Goal: Task Accomplishment & Management: Manage account settings

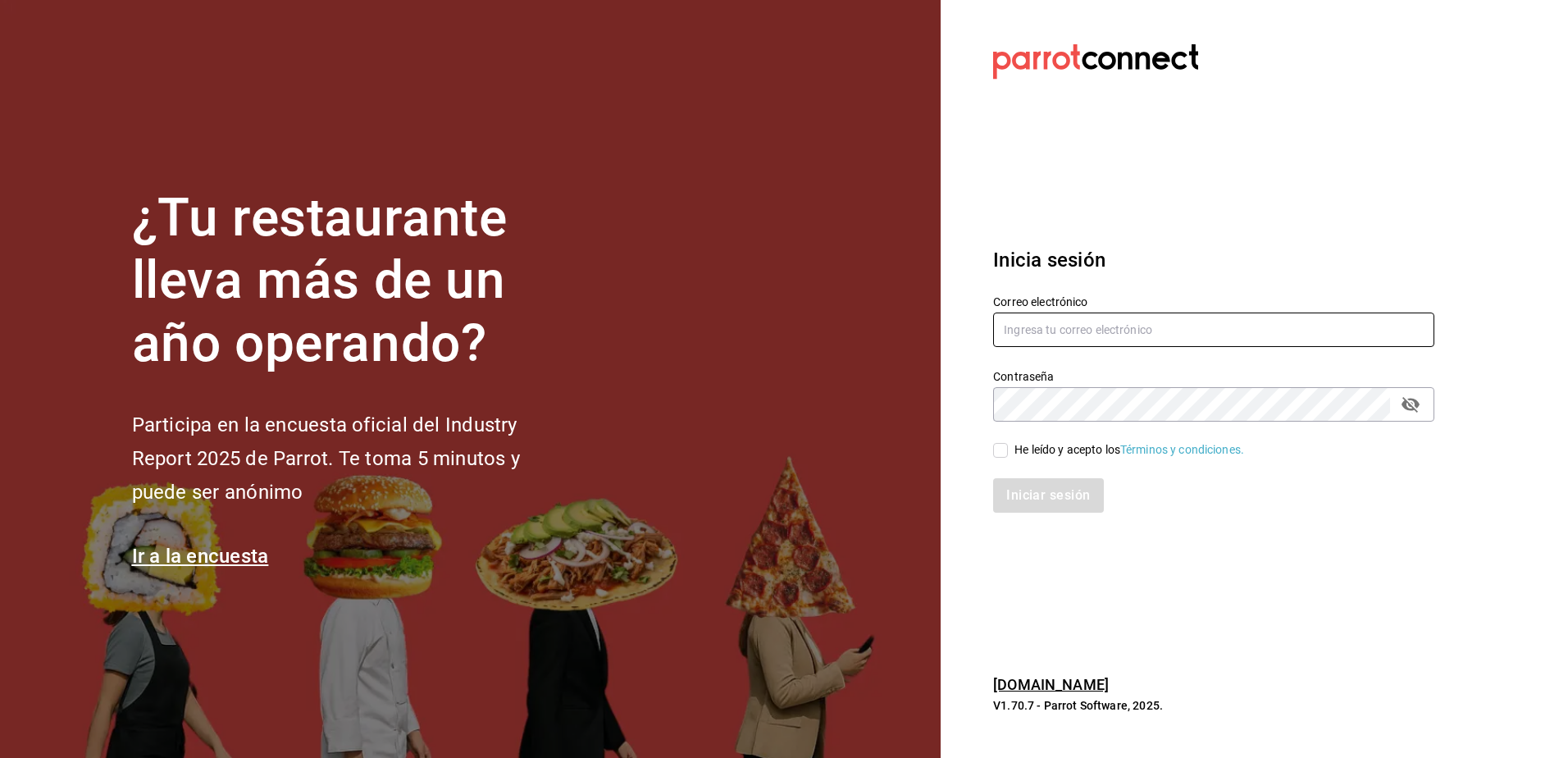
click at [1122, 333] on input "text" at bounding box center [1213, 330] width 441 height 35
type input "[EMAIL_ADDRESS][DOMAIN_NAME]"
drag, startPoint x: 1003, startPoint y: 454, endPoint x: 1009, endPoint y: 472, distance: 19.0
click at [1003, 454] on input "He leído y acepto los Términos y condiciones." at bounding box center [1000, 450] width 15 height 15
checkbox input "true"
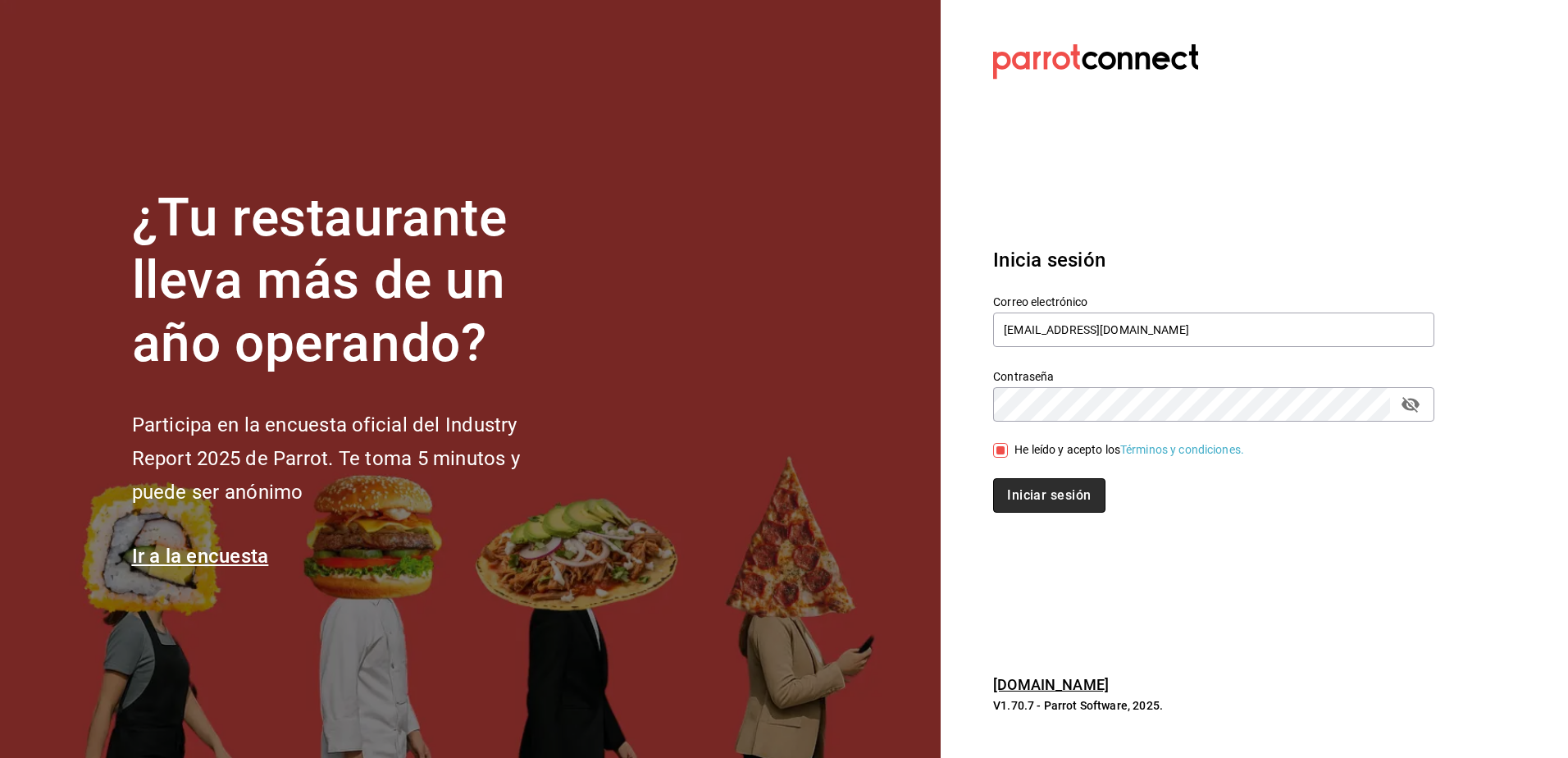
click at [1017, 490] on button "Iniciar sesión" at bounding box center [1048, 496] width 111 height 35
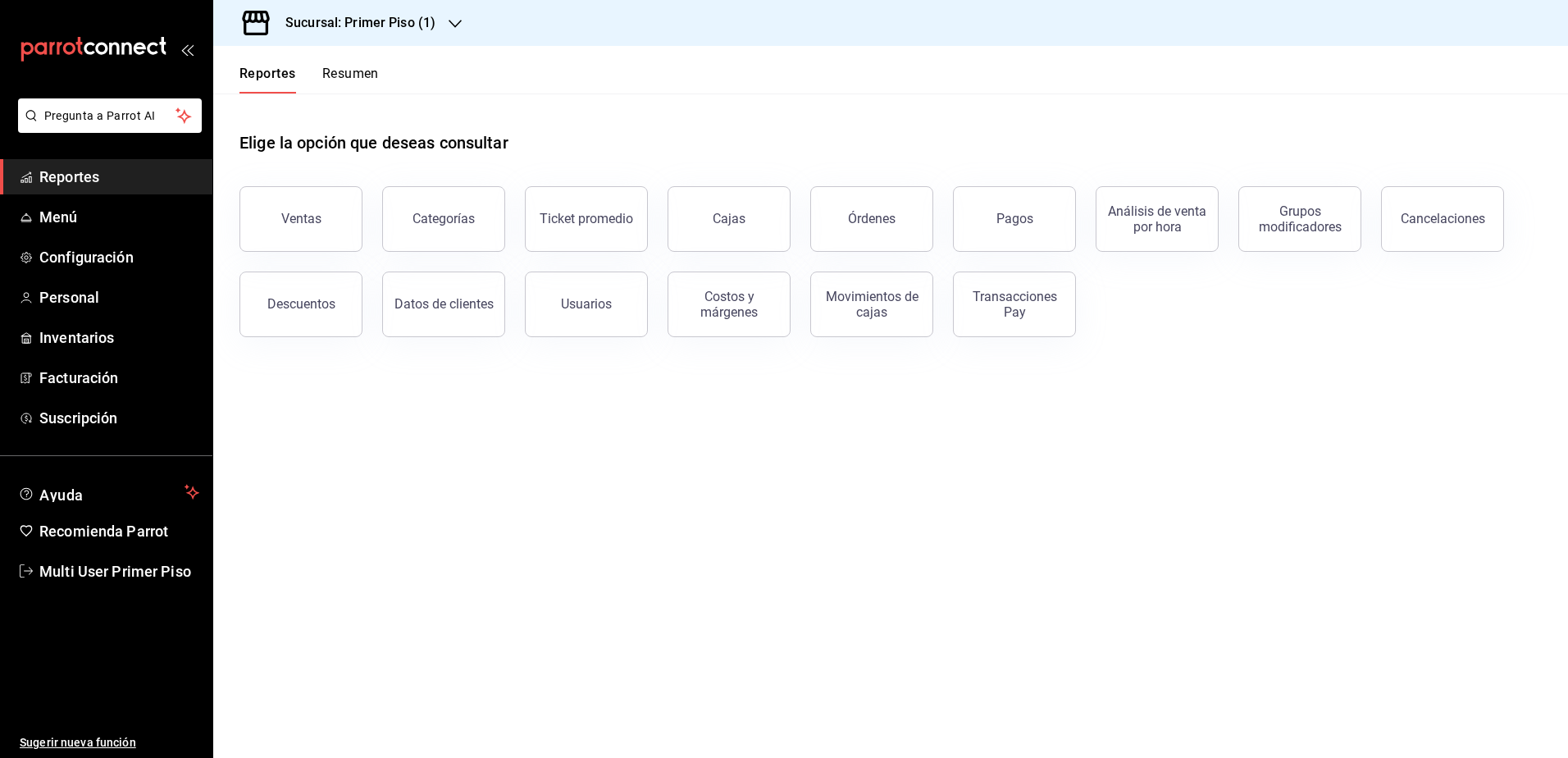
click at [405, 27] on h3 "Sucursal: Primer Piso (1)" at bounding box center [353, 23] width 163 height 20
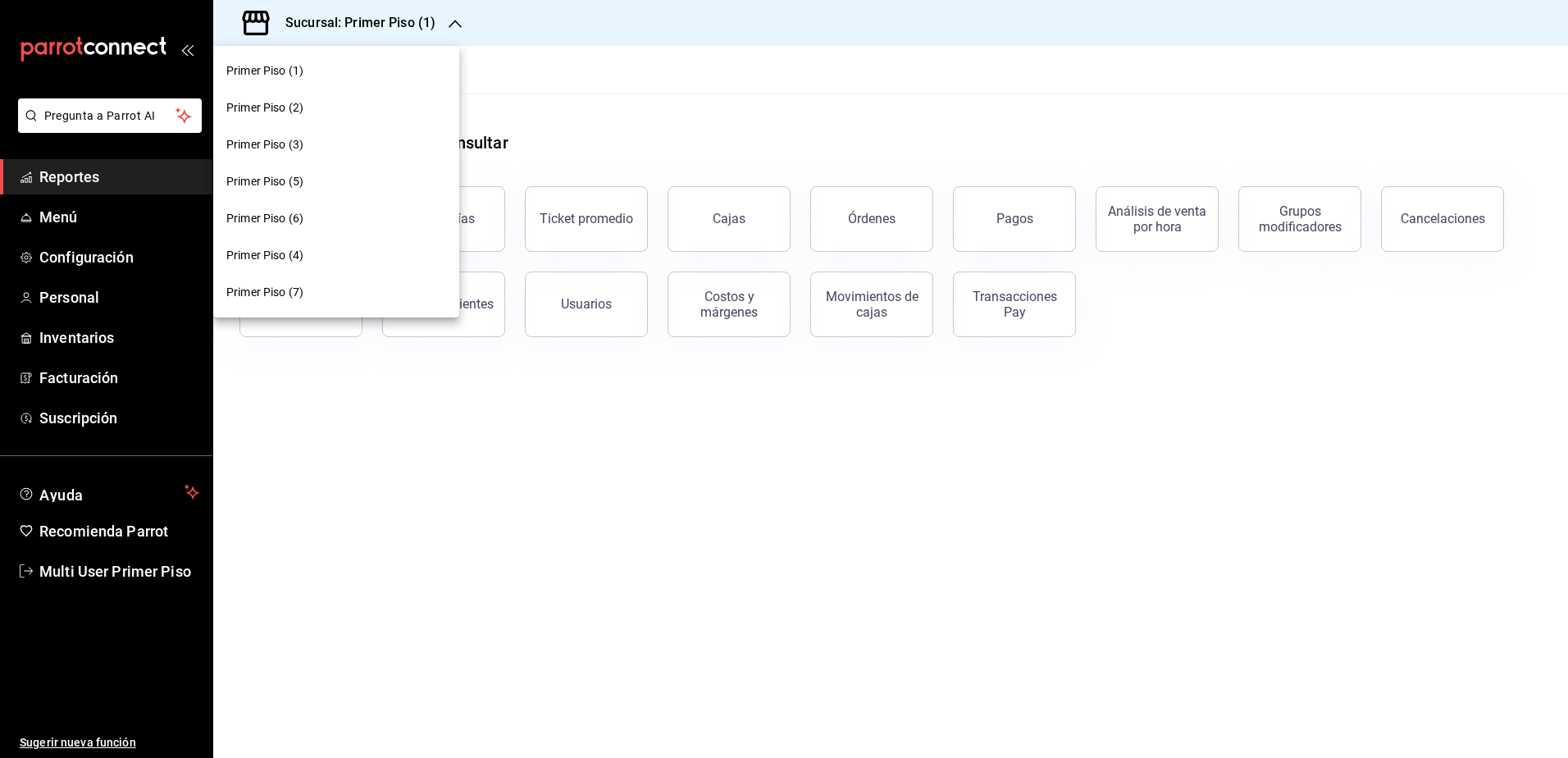
click at [343, 219] on div "Primer Piso (6)" at bounding box center [336, 219] width 219 height 17
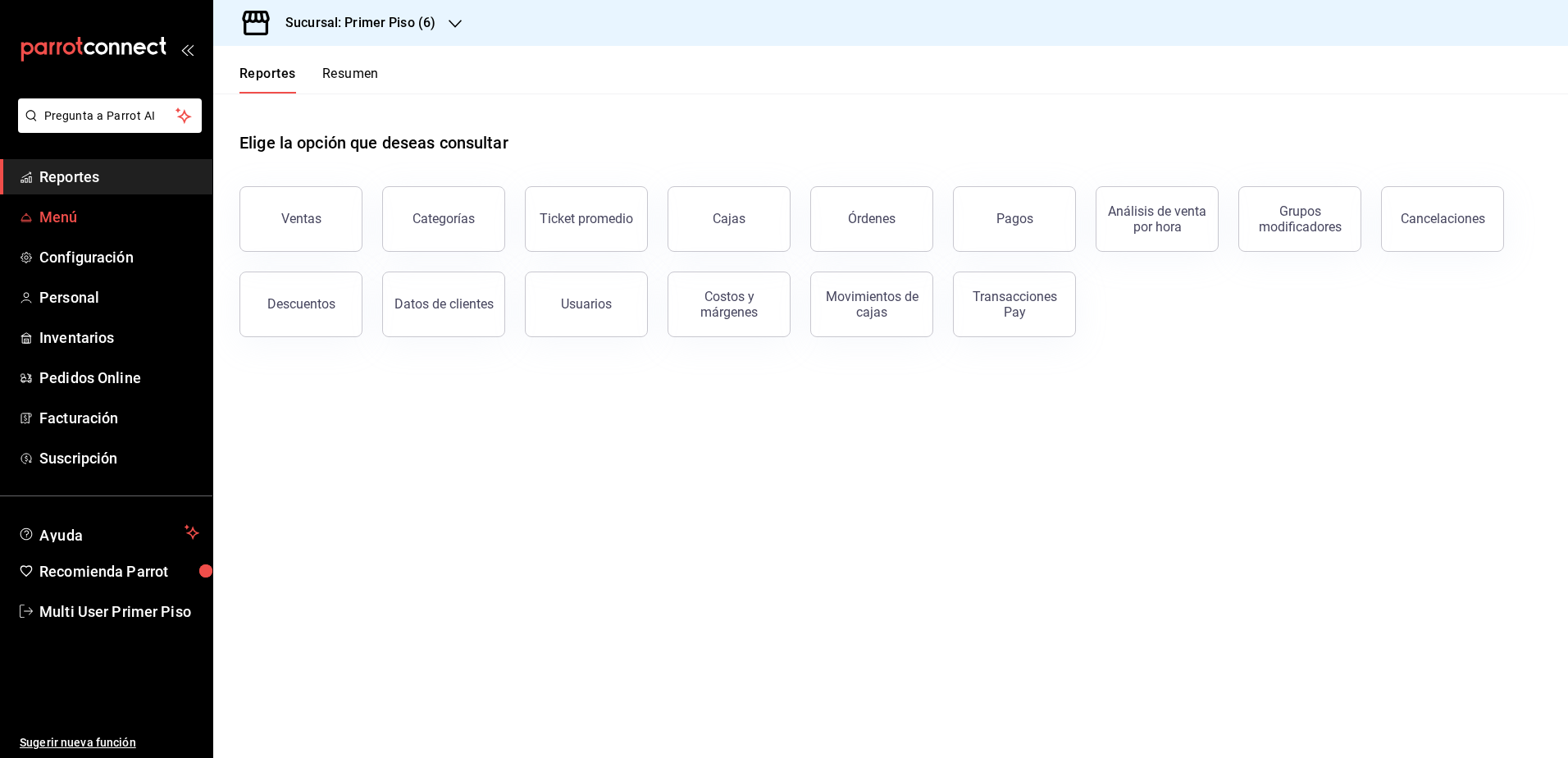
click at [86, 220] on span "Menú" at bounding box center [119, 217] width 160 height 22
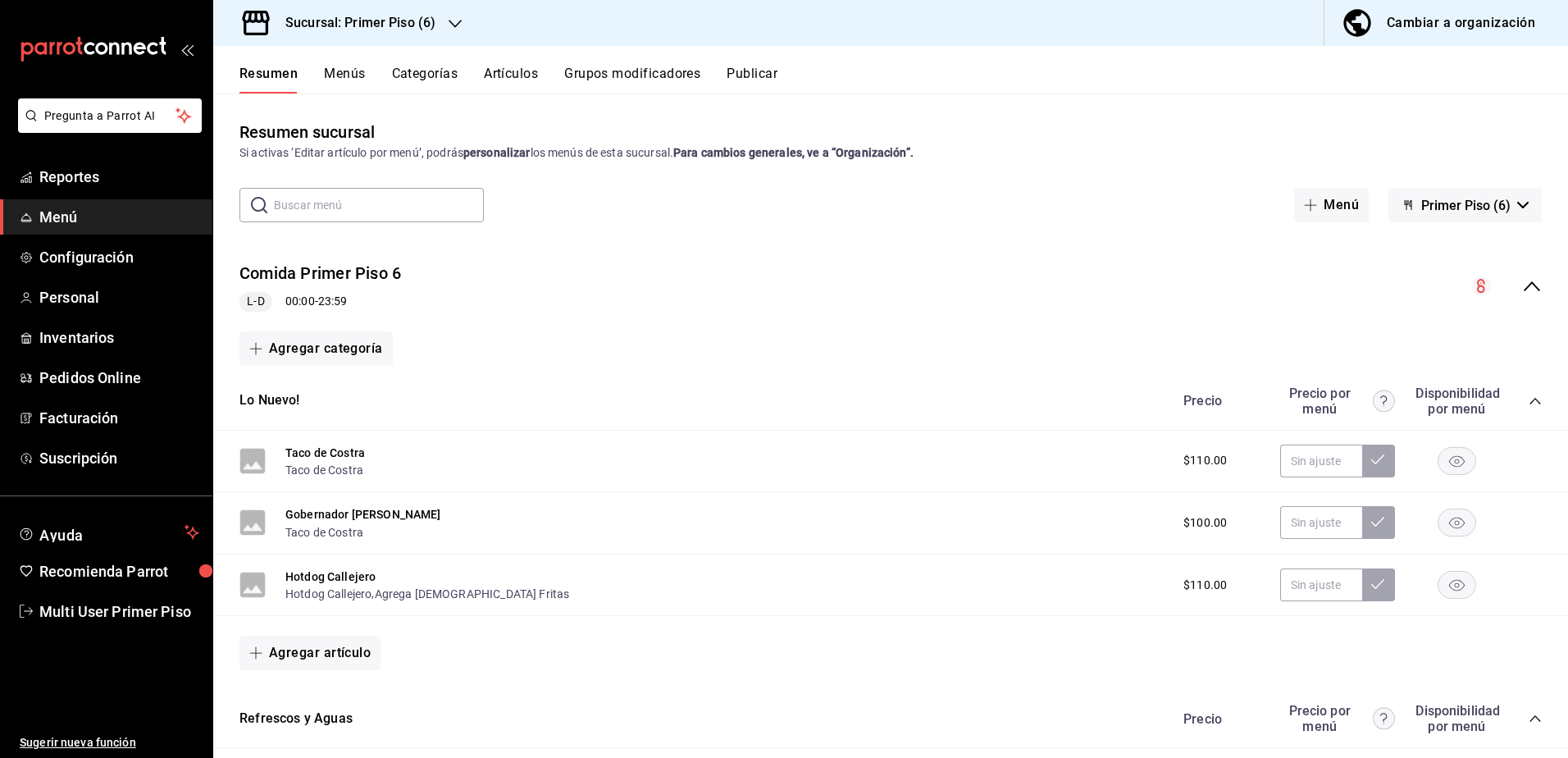
click at [573, 78] on button "Grupos modificadores" at bounding box center [631, 79] width 136 height 28
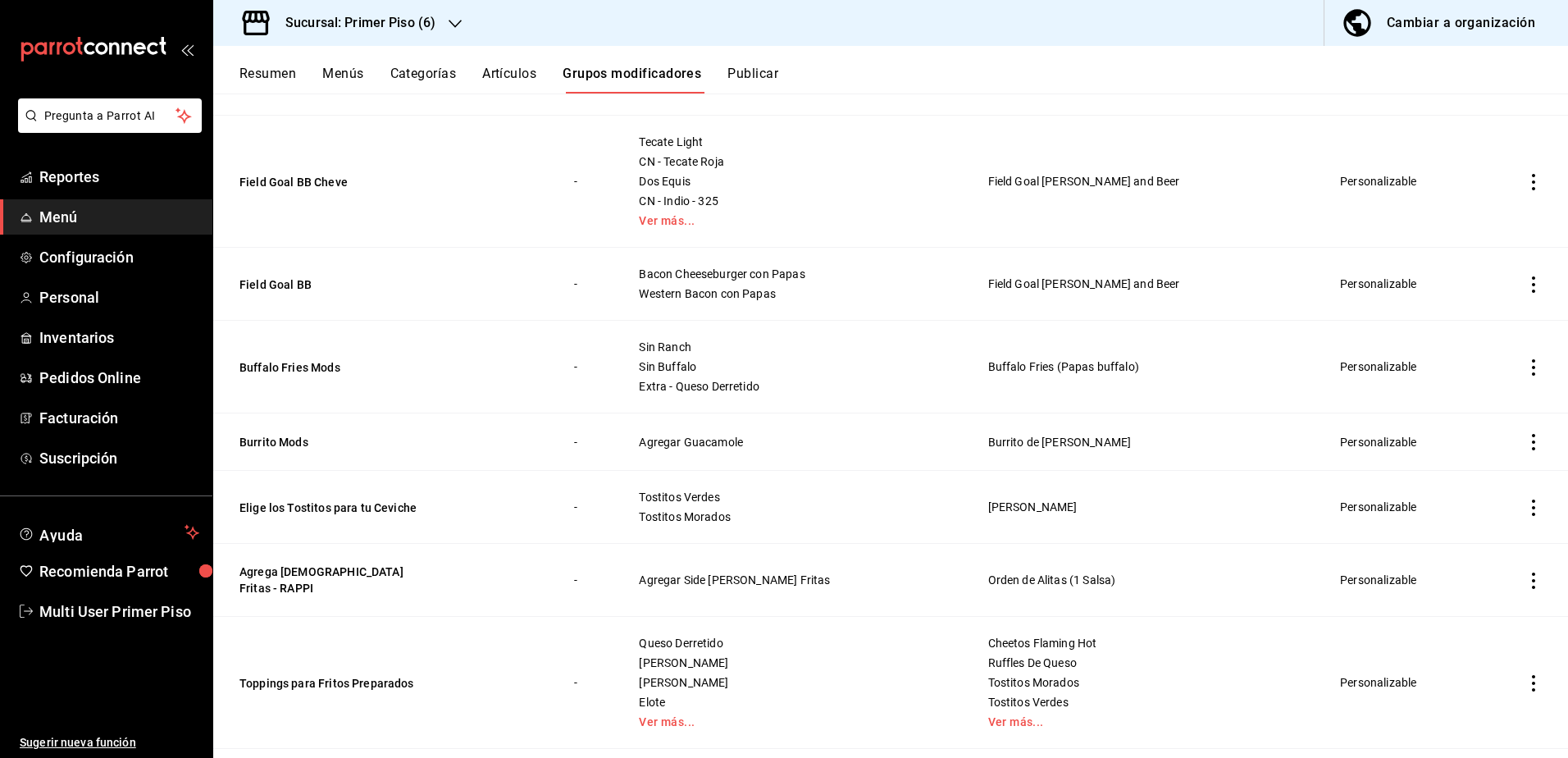
scroll to position [2707, 0]
click at [338, 674] on button "Toppings para Fritos Preparados" at bounding box center [338, 682] width 197 height 16
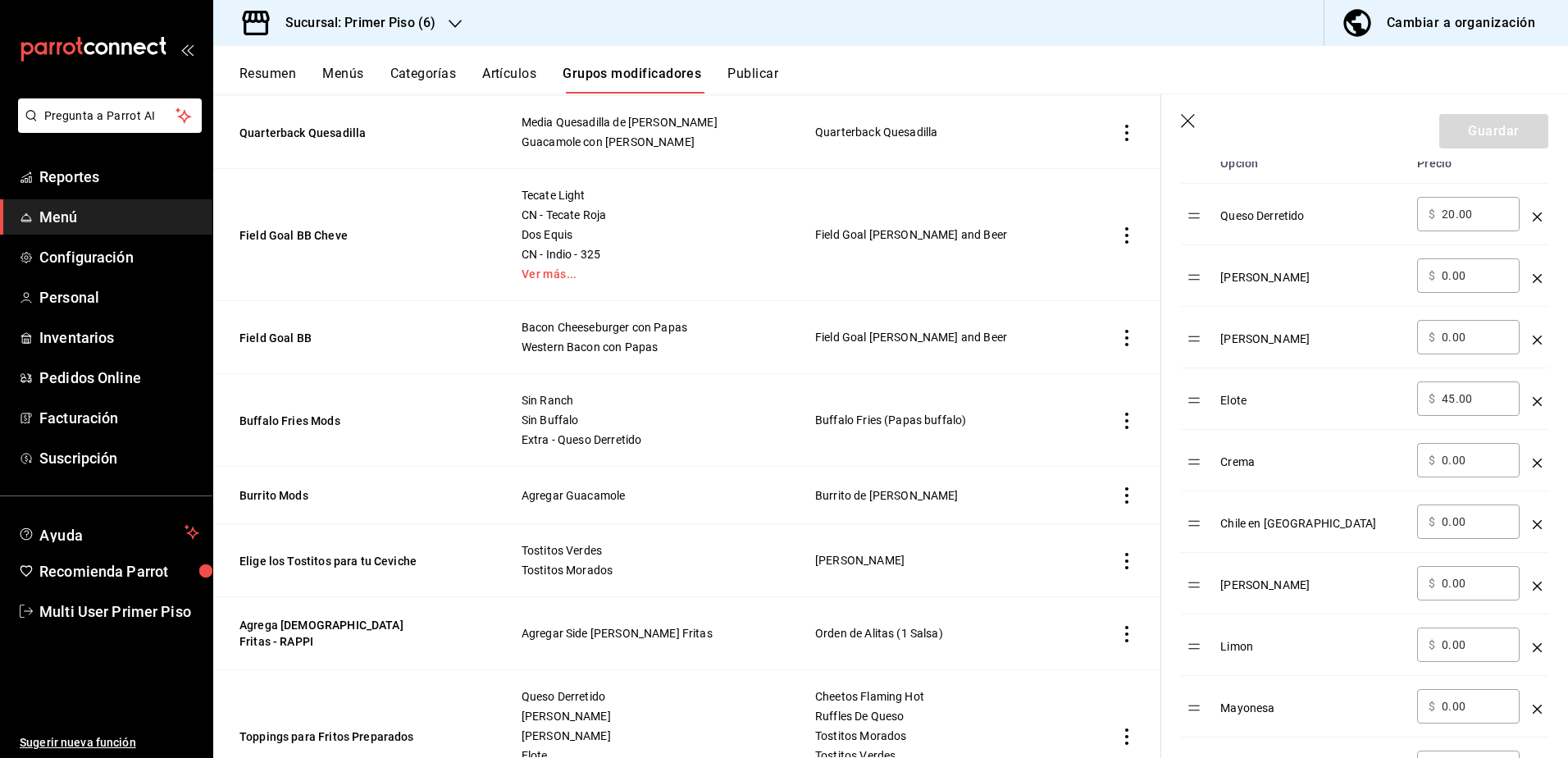
scroll to position [574, 0]
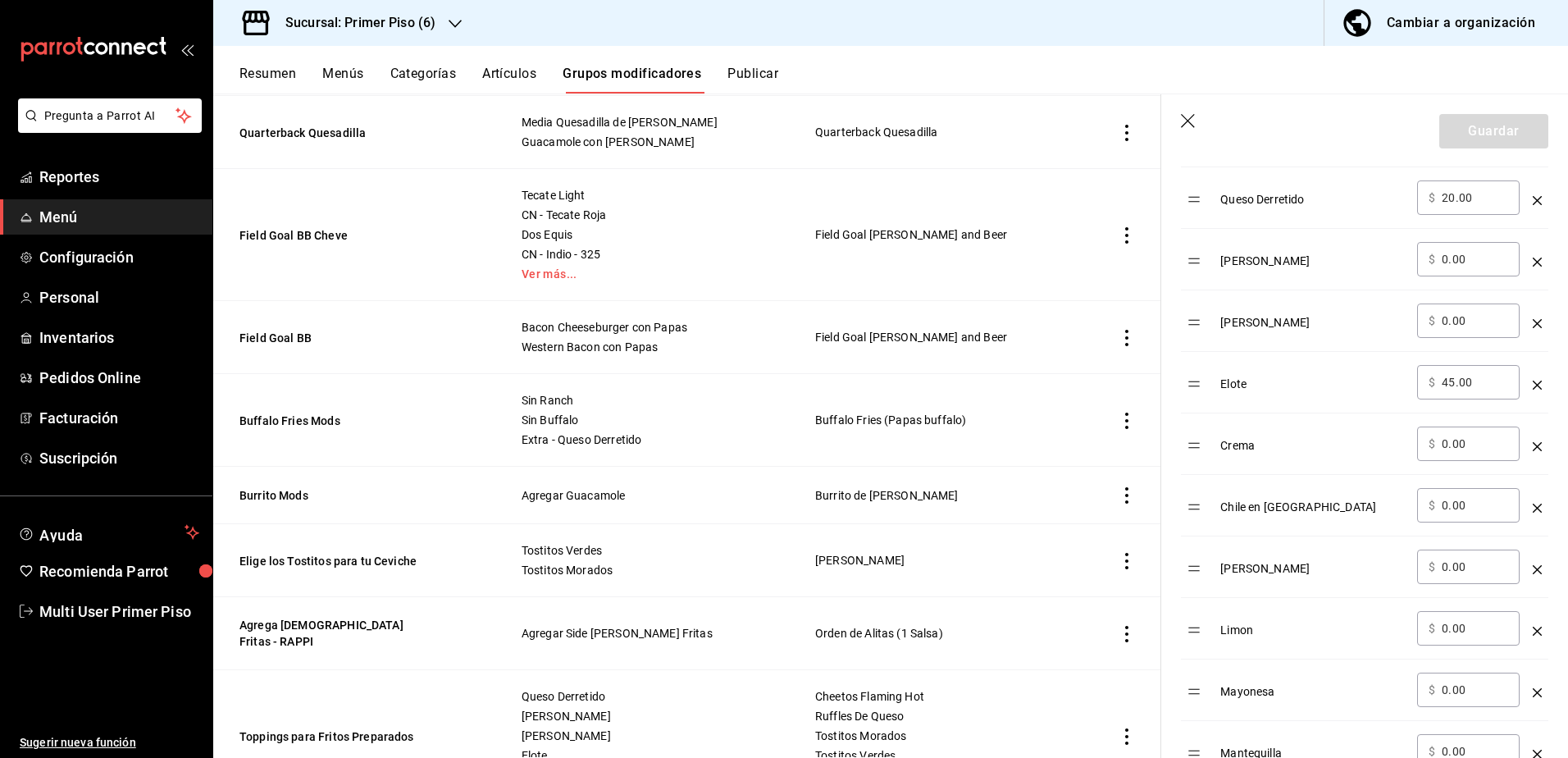
click at [1448, 382] on input "45.00" at bounding box center [1474, 383] width 66 height 16
type input "25.00"
click at [1475, 142] on button "Guardar" at bounding box center [1493, 131] width 109 height 35
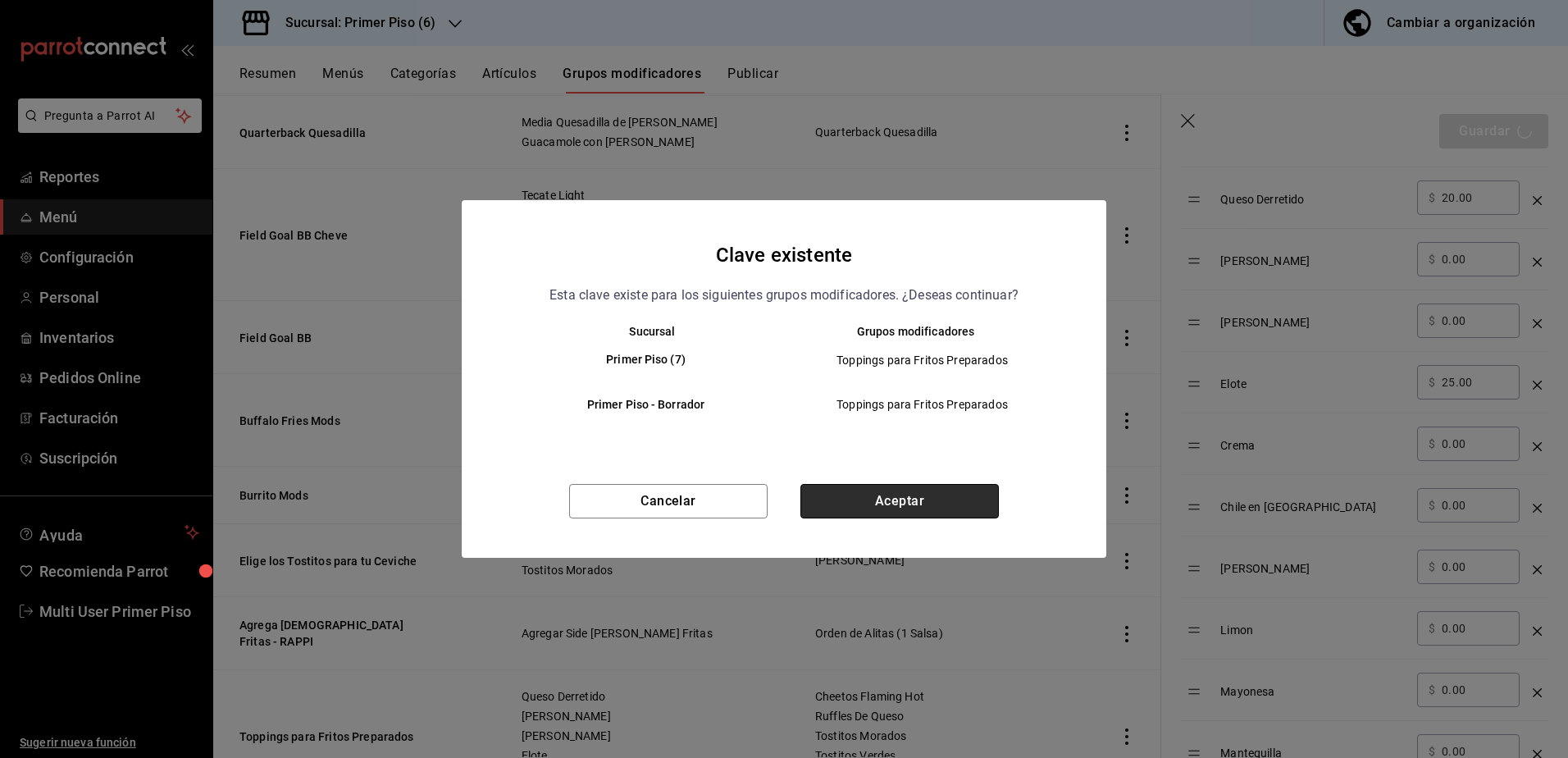
click at [885, 506] on button "Aceptar" at bounding box center [900, 501] width 199 height 35
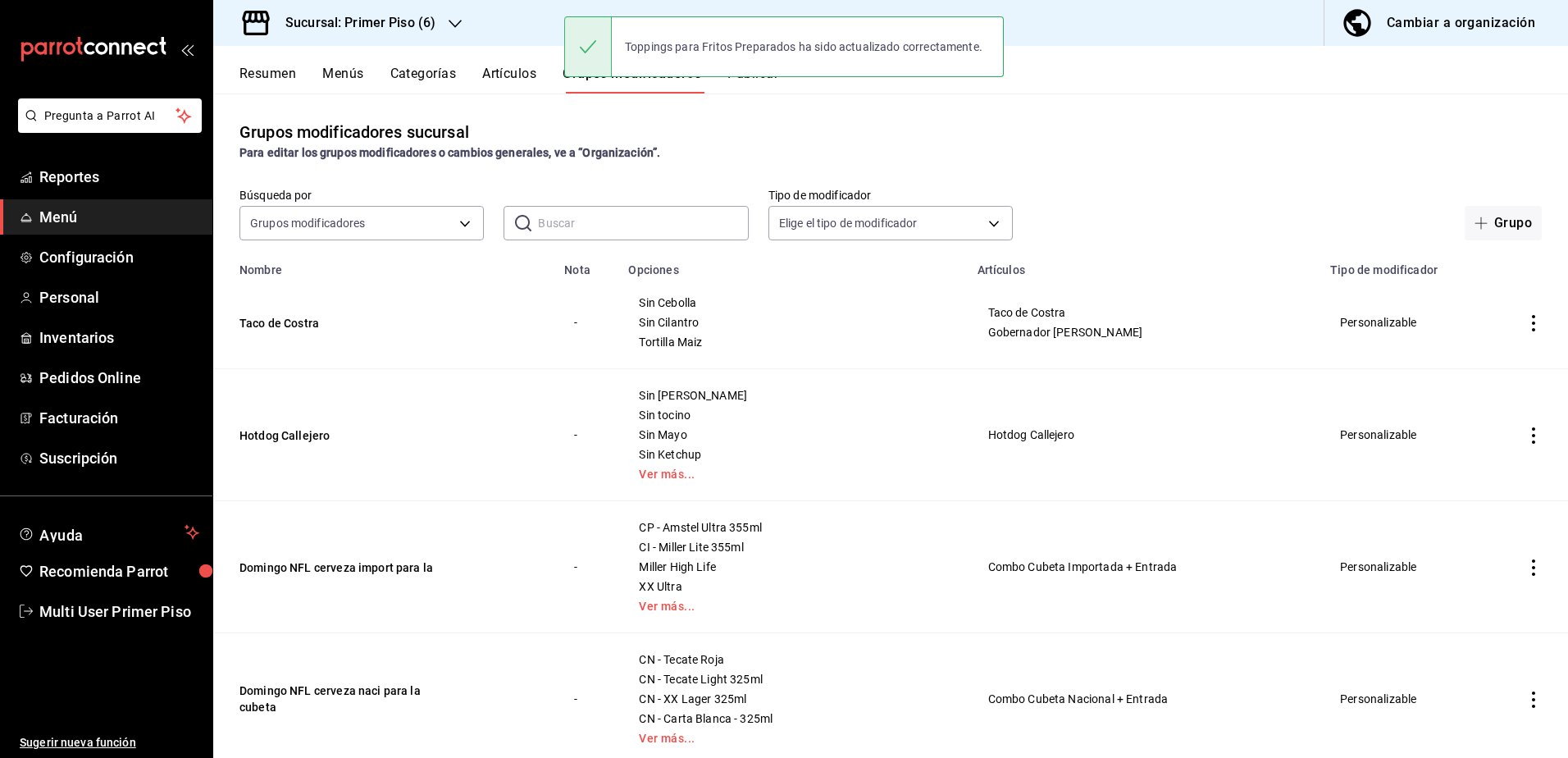
click at [759, 80] on div "Toppings para Fritos Preparados ha sido actualizado correctamente." at bounding box center [783, 46] width 440 height 70
click at [756, 79] on div "Toppings para Fritos Preparados ha sido actualizado correctamente." at bounding box center [783, 46] width 440 height 70
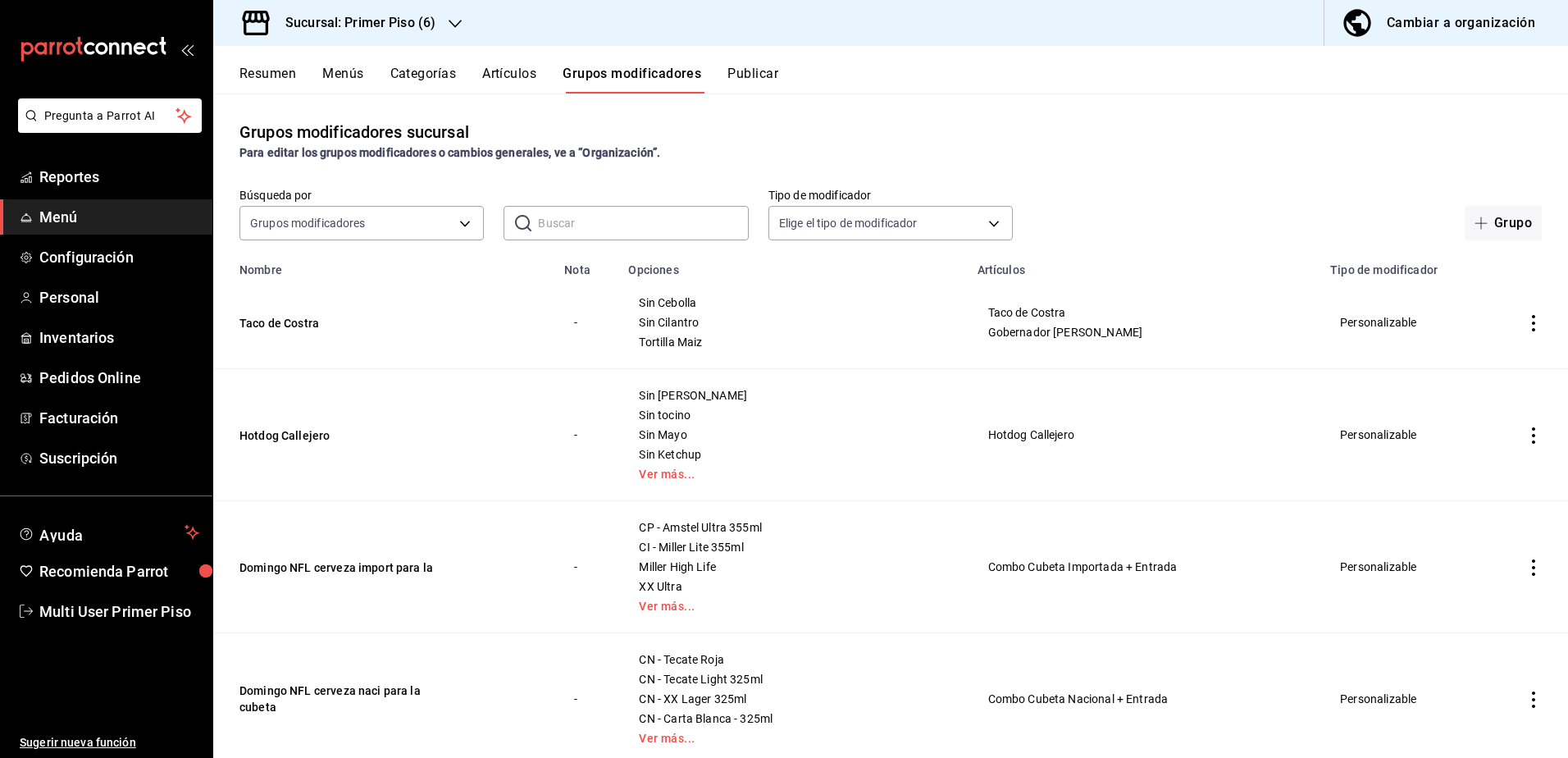
click at [761, 79] on div "Toppings para Fritos Preparados ha sido actualizado correctamente." at bounding box center [783, 46] width 440 height 70
click at [758, 71] on button "Publicar" at bounding box center [753, 79] width 51 height 28
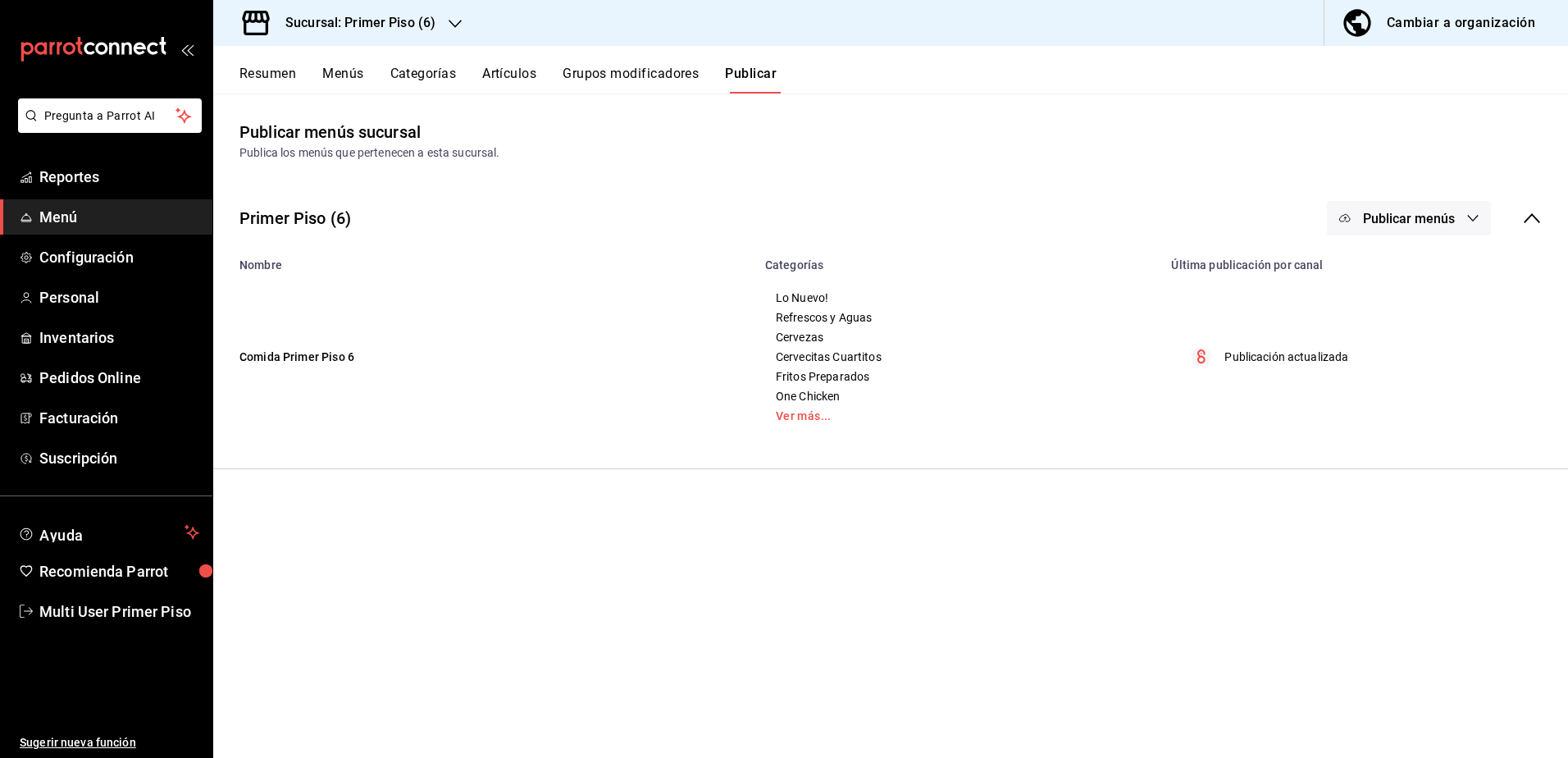
click at [1463, 220] on button "Publicar menús" at bounding box center [1409, 219] width 164 height 35
click at [1416, 265] on span "Punto de venta" at bounding box center [1432, 271] width 78 height 17
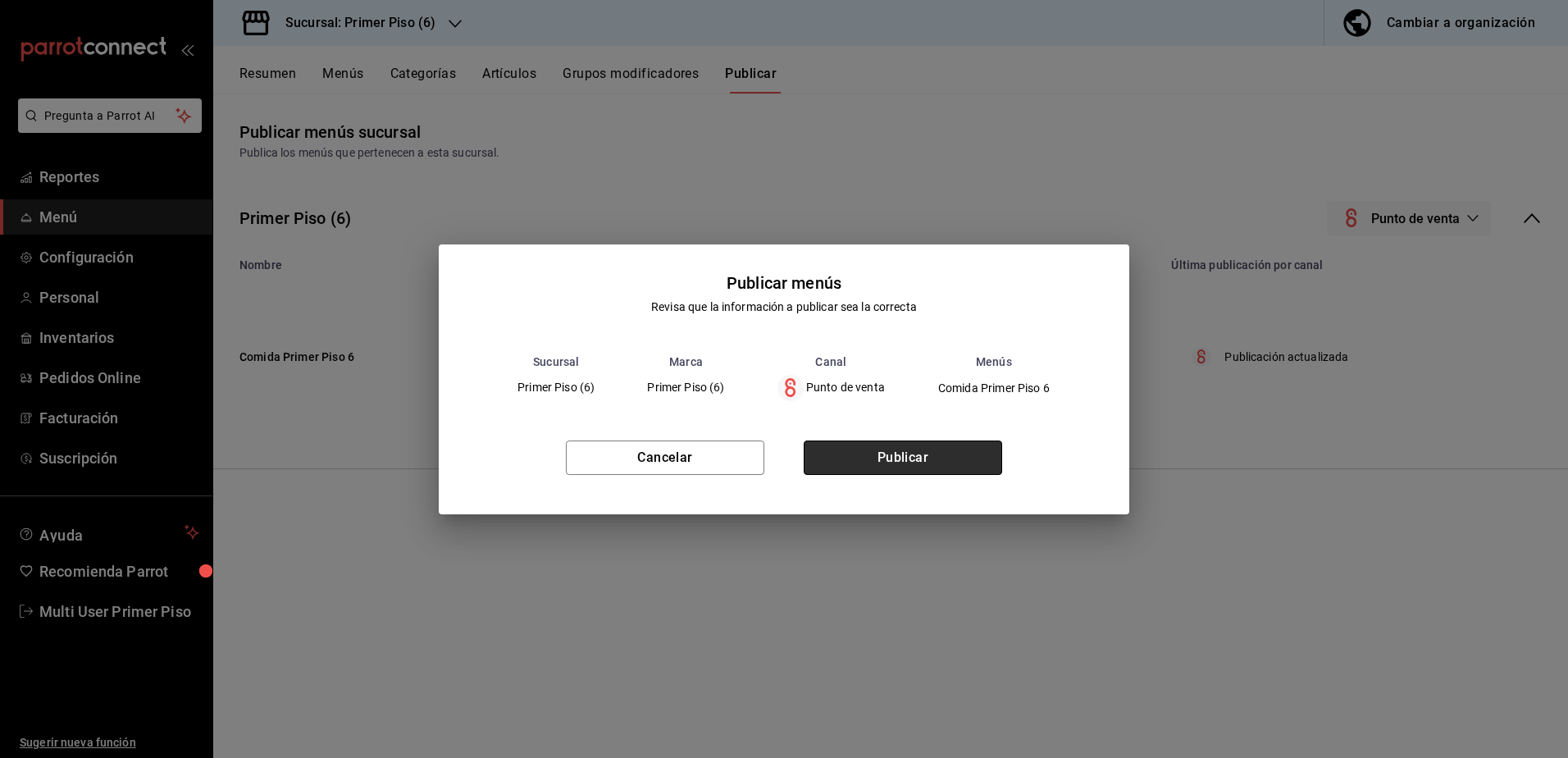
click at [931, 453] on button "Publicar" at bounding box center [902, 458] width 199 height 35
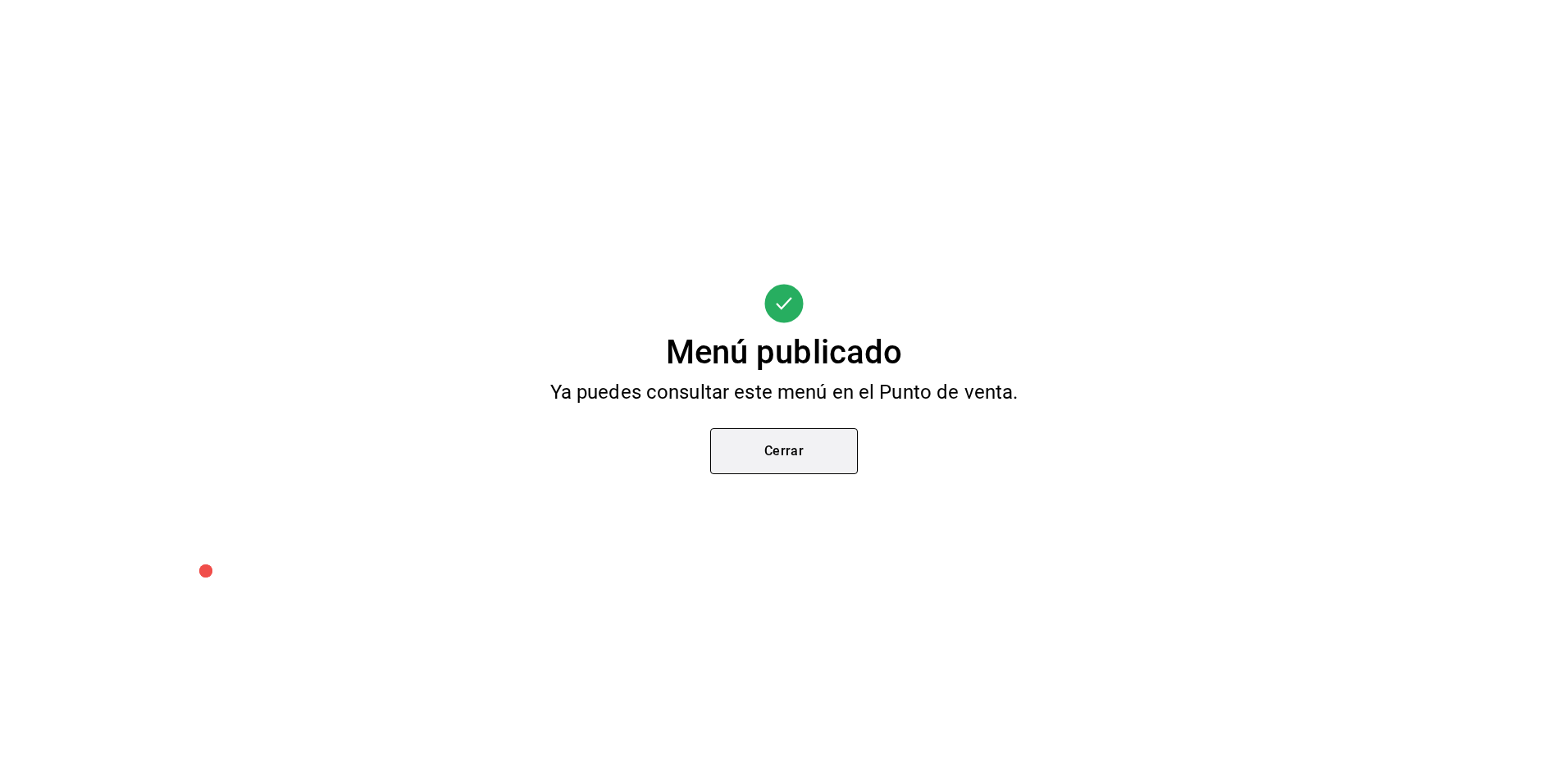
click at [795, 435] on button "Cerrar" at bounding box center [784, 451] width 148 height 46
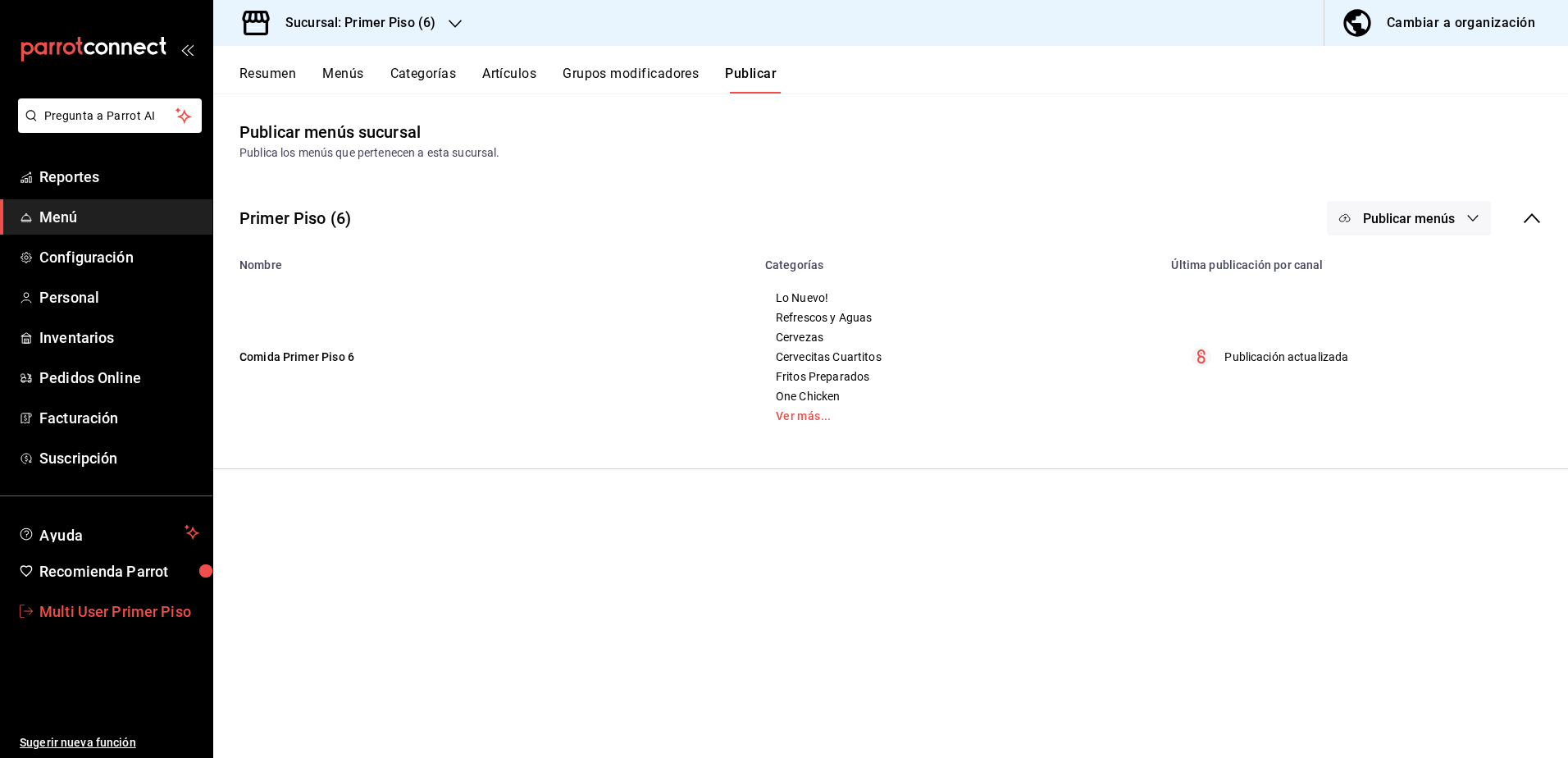
click at [96, 612] on span "Multi User Primer Piso" at bounding box center [119, 611] width 160 height 22
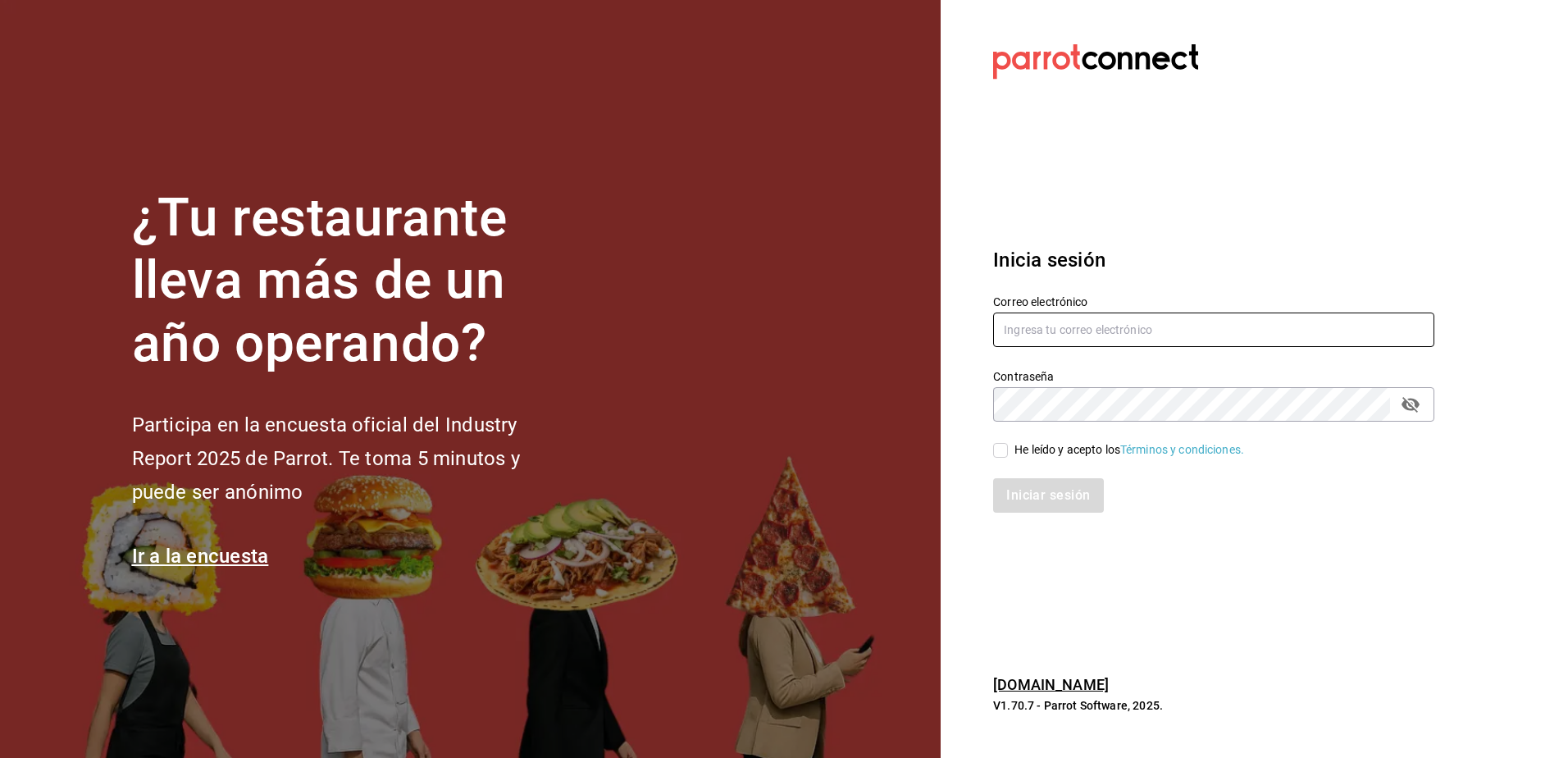
click at [1116, 320] on input "text" at bounding box center [1213, 330] width 441 height 35
type input "[EMAIL_ADDRESS][DOMAIN_NAME]"
click at [1001, 446] on input "He leído y acepto los Términos y condiciones." at bounding box center [1000, 450] width 15 height 15
checkbox input "true"
click at [1010, 494] on button "Iniciar sesión" at bounding box center [1048, 496] width 111 height 35
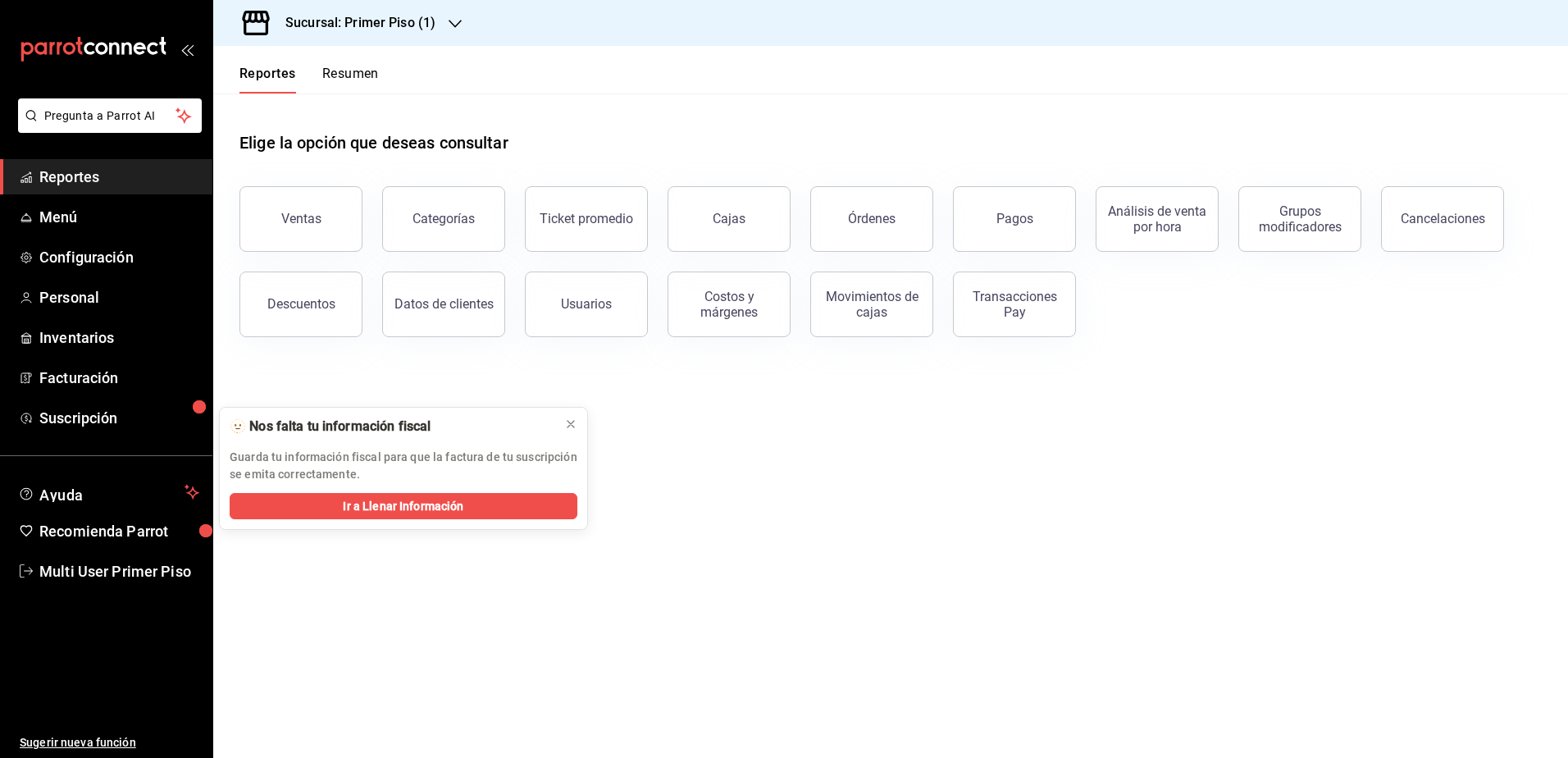
click at [393, 18] on h3 "Sucursal: Primer Piso (1)" at bounding box center [353, 23] width 163 height 20
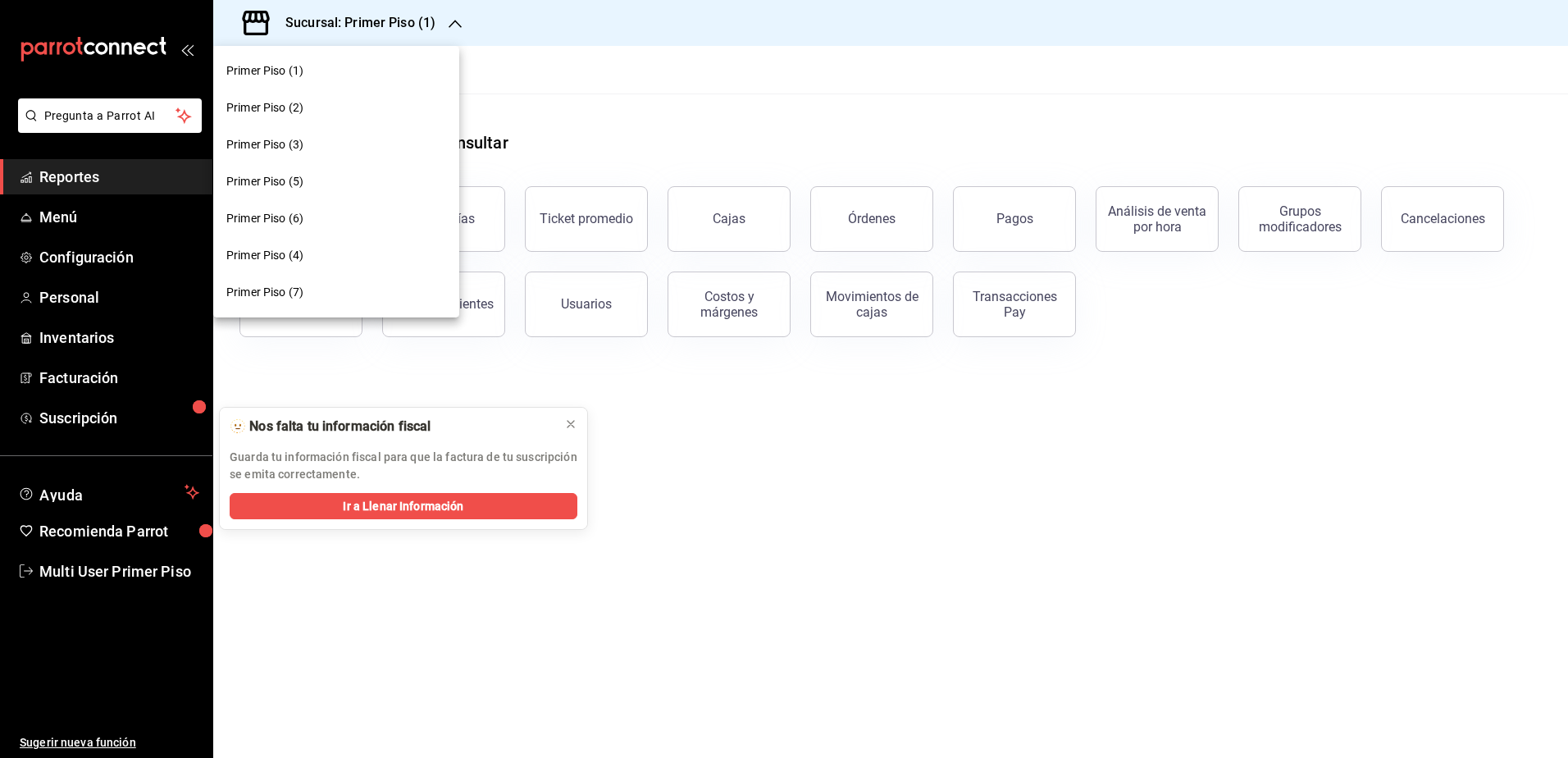
click at [313, 219] on div "Primer Piso (6)" at bounding box center [336, 219] width 219 height 17
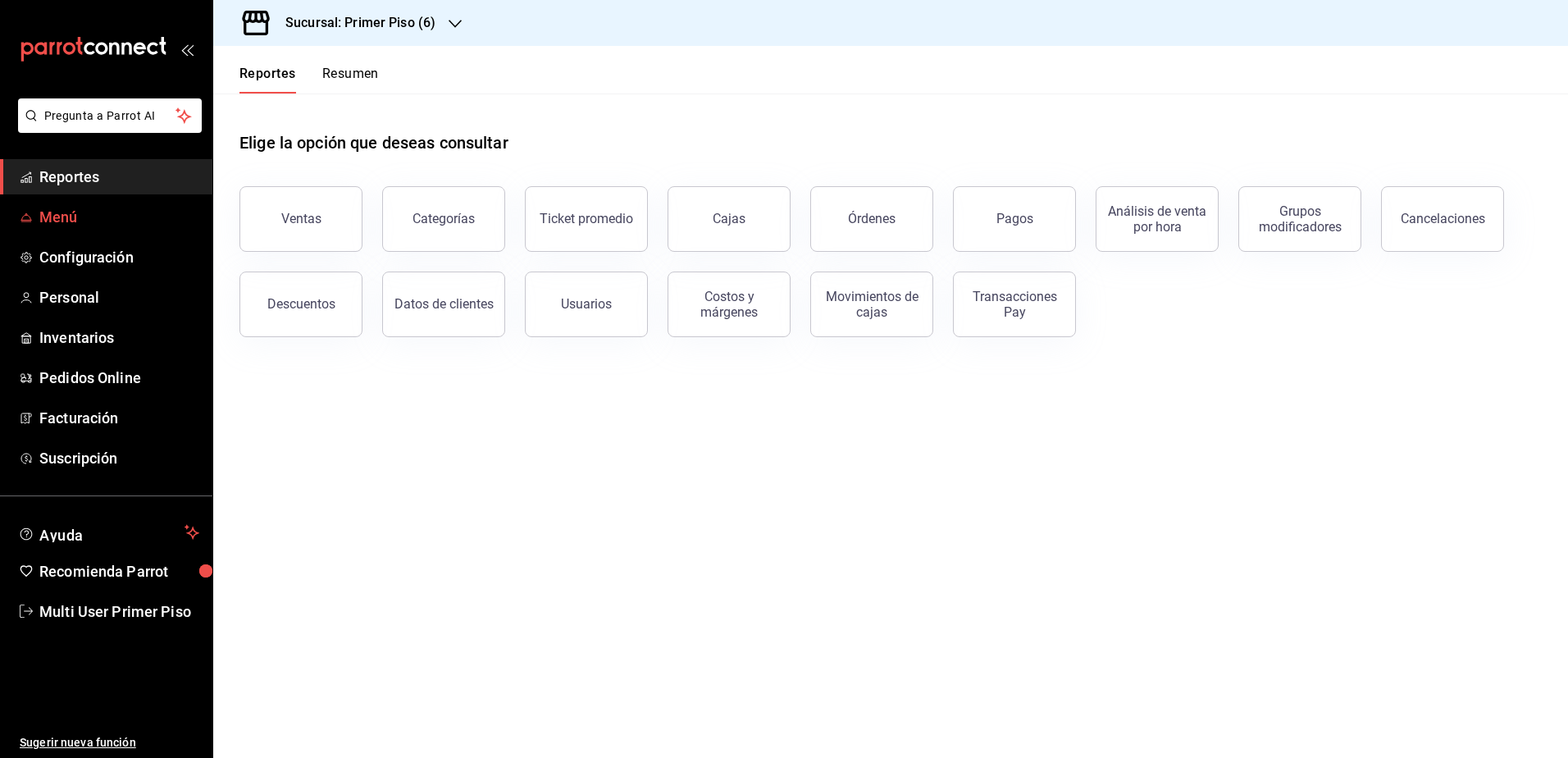
click at [81, 229] on link "Menú" at bounding box center [106, 217] width 212 height 36
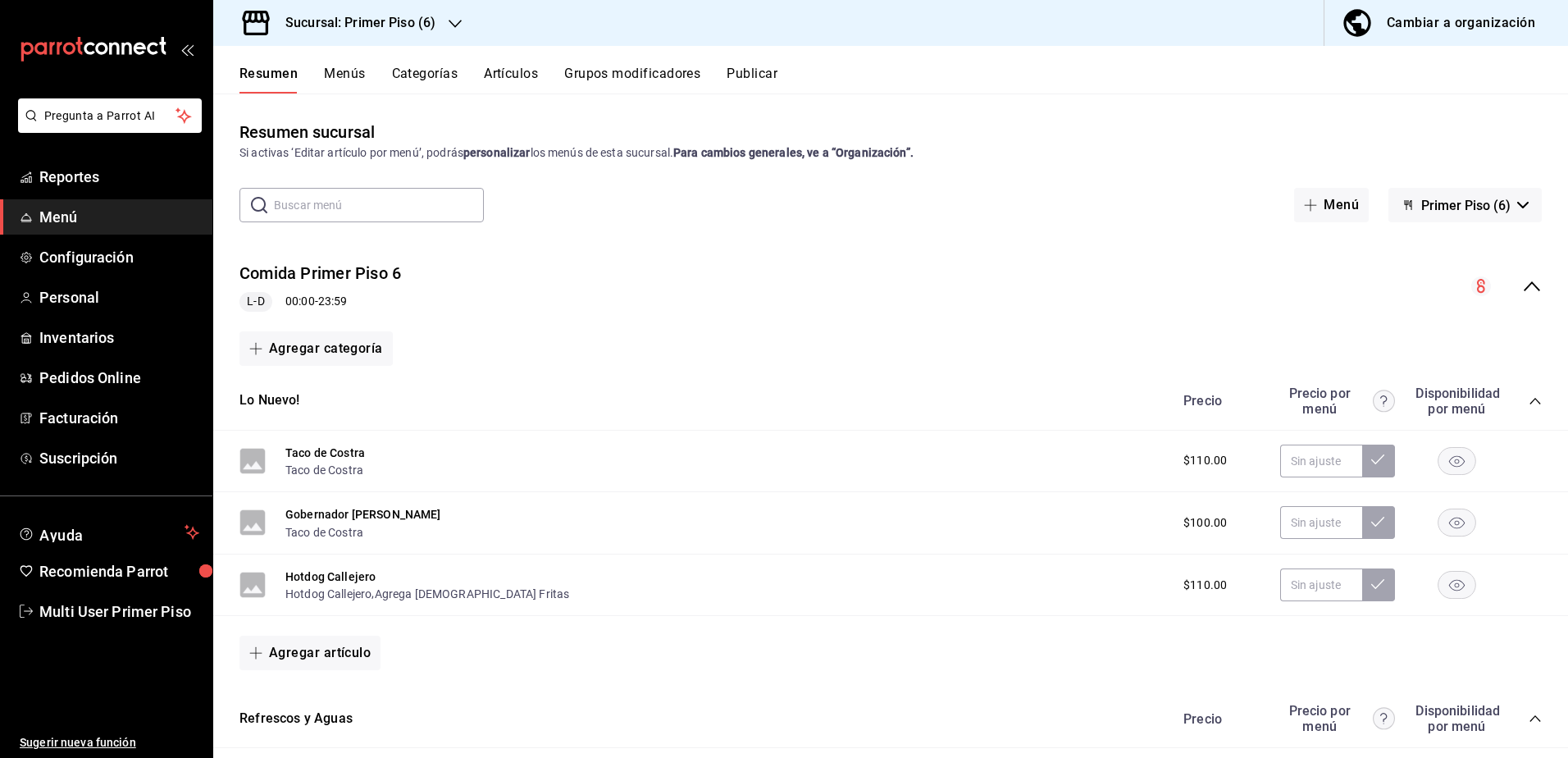
click at [530, 79] on button "Artículos" at bounding box center [510, 79] width 54 height 28
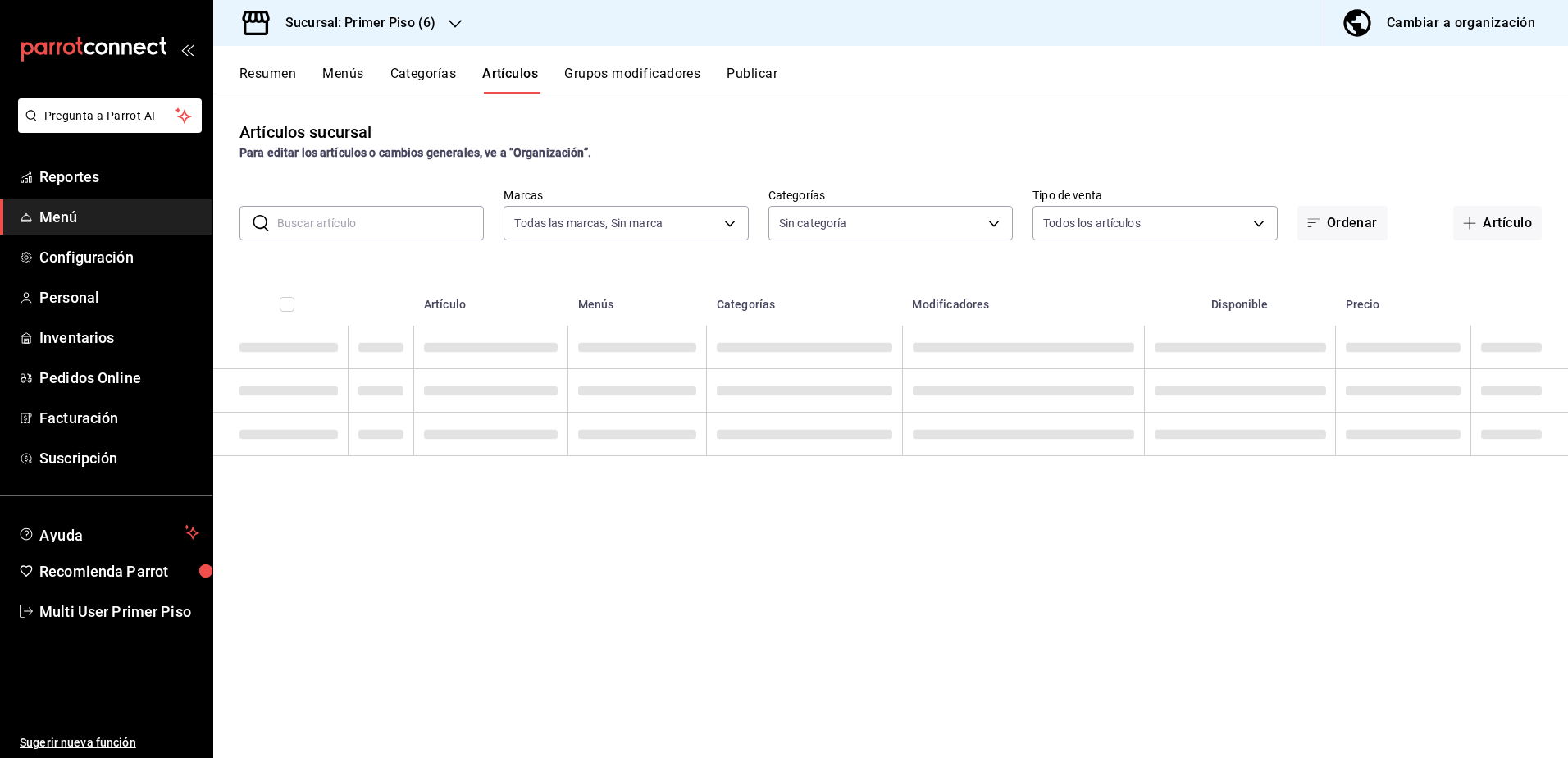
type input "8fba74f7-46c4-4af7-a261-82256b4b9e12"
type input "a468ddc6-4e24-4b36-9fcb-5f21da18f988,968d870a-9452-4171-804d-3729fe557b7f,78fd6…"
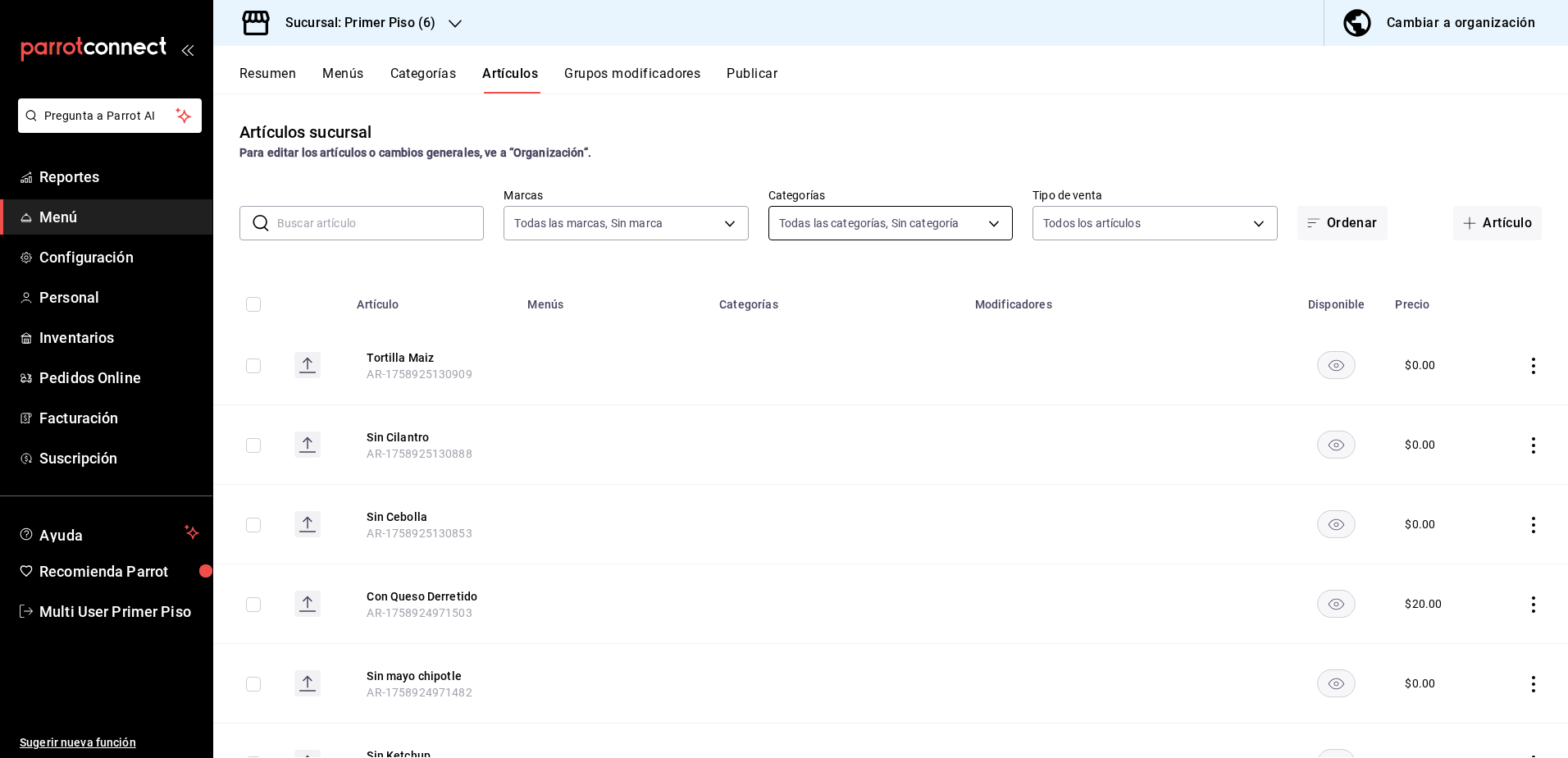
click at [811, 214] on body "Pregunta a Parrot AI Reportes Menú Configuración Personal Inventarios Pedidos O…" at bounding box center [784, 379] width 1568 height 758
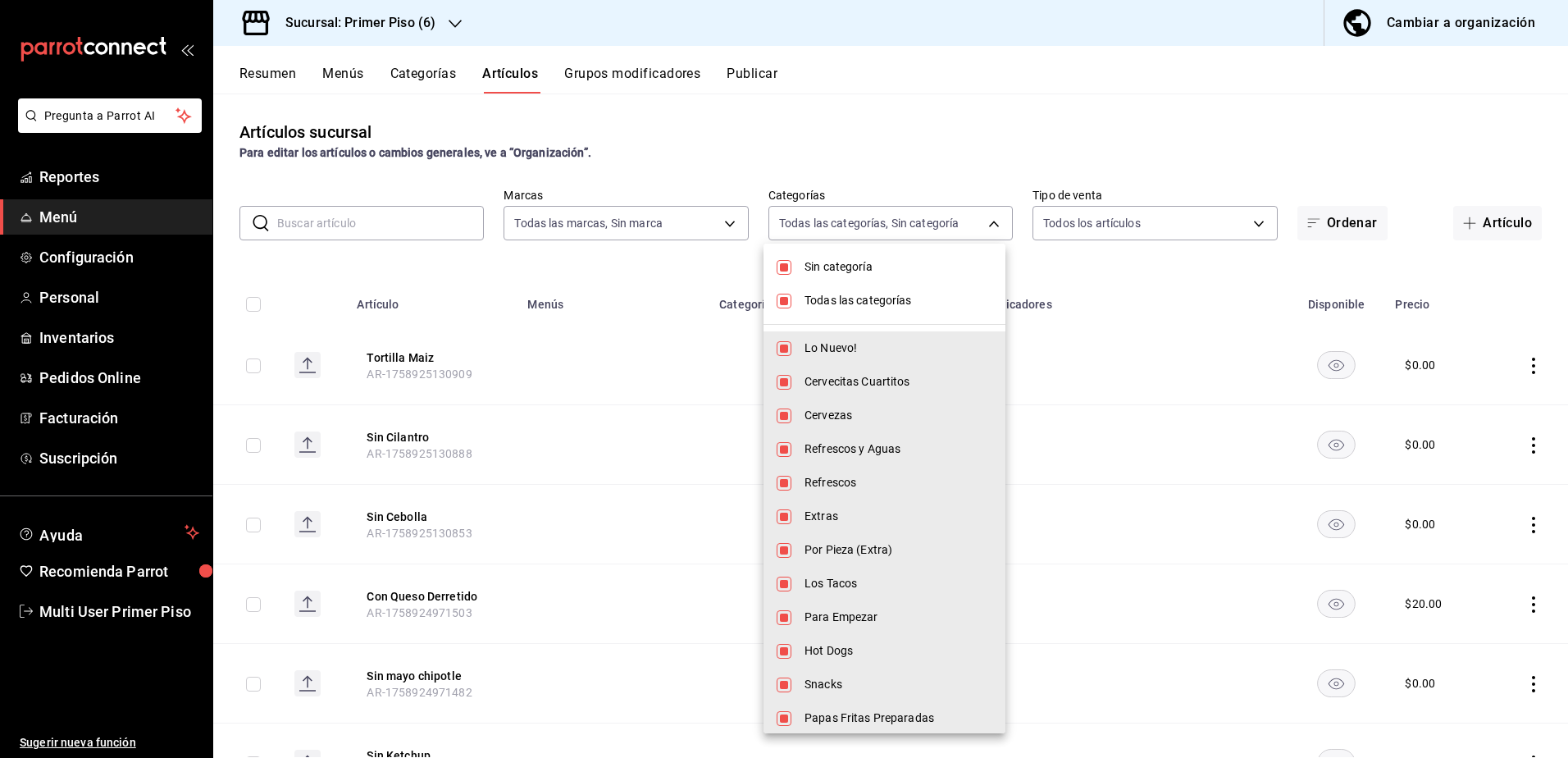
click at [842, 261] on span "Sin categoría" at bounding box center [898, 267] width 188 height 17
checkbox input "false"
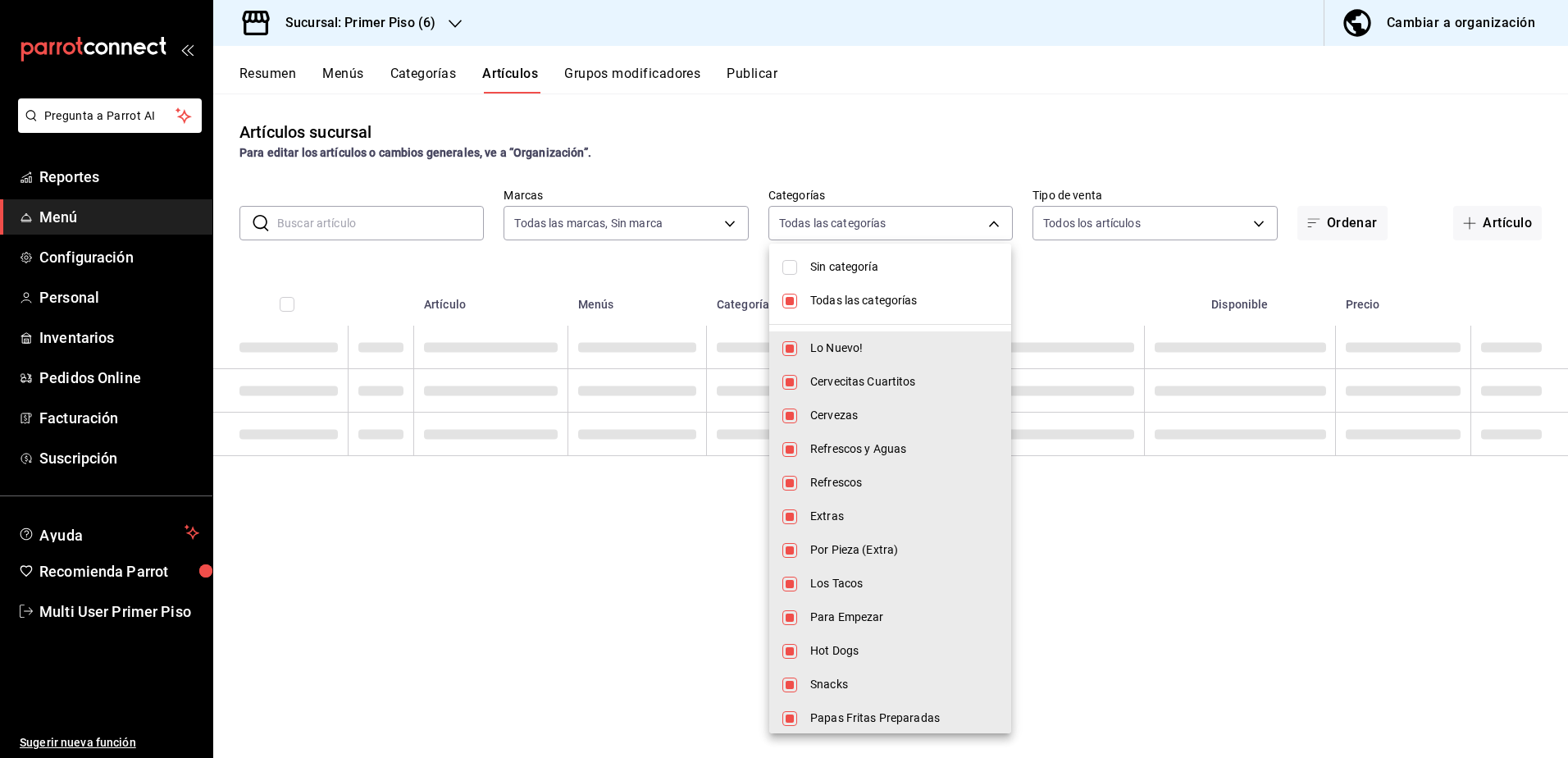
click at [850, 299] on span "Todas las categorías" at bounding box center [904, 301] width 188 height 17
checkbox input "false"
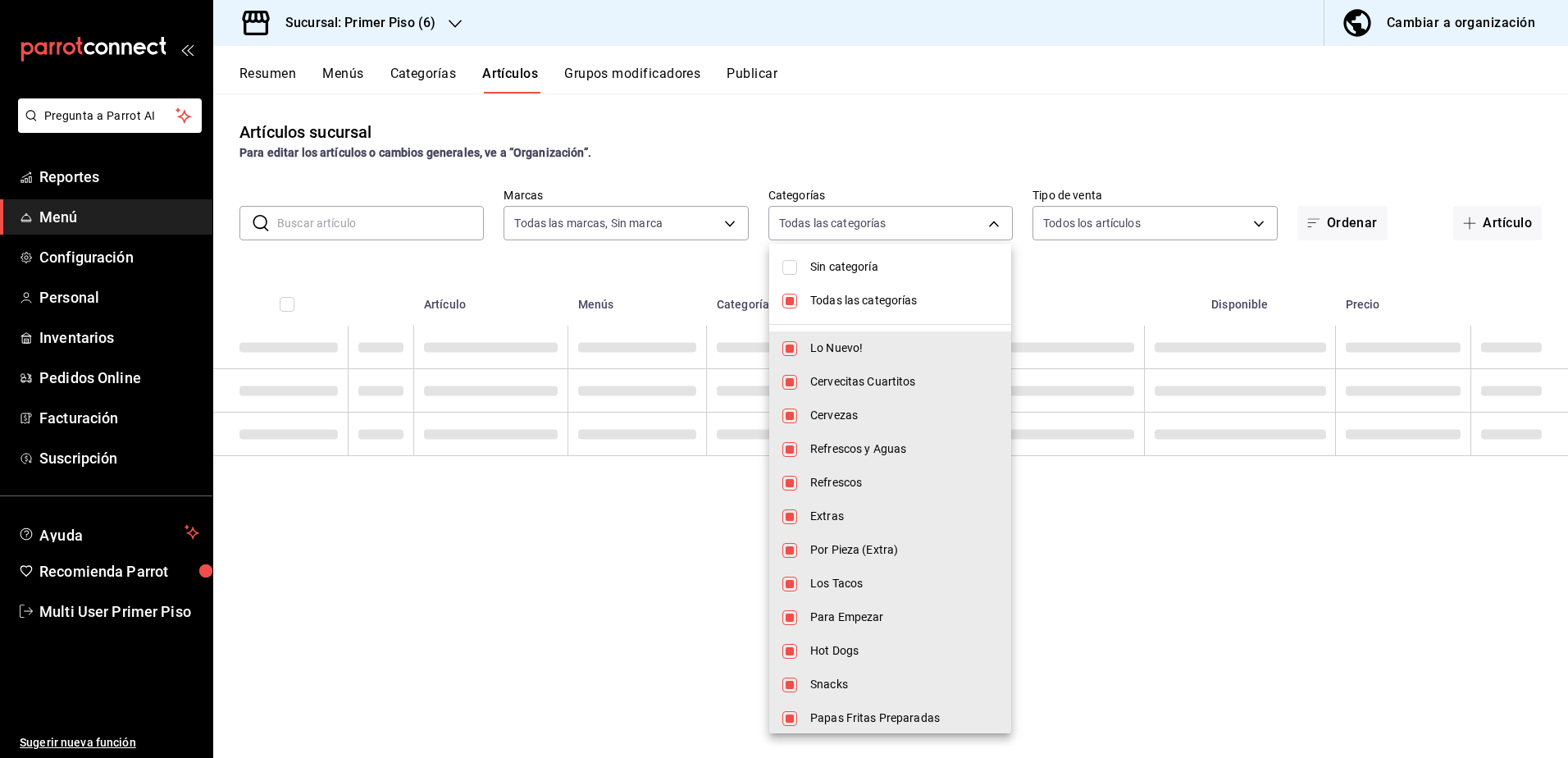
checkbox input "false"
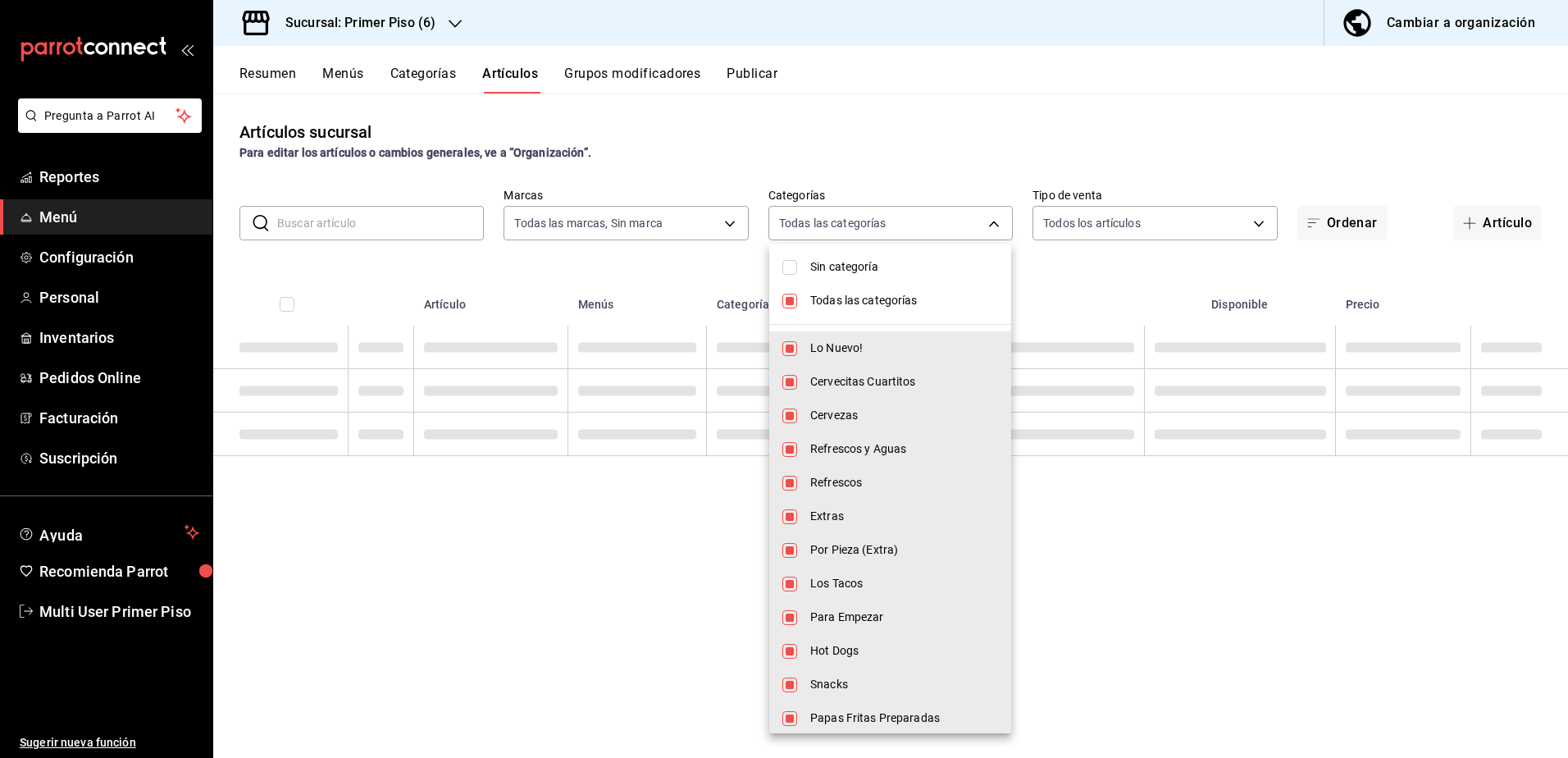
checkbox input "false"
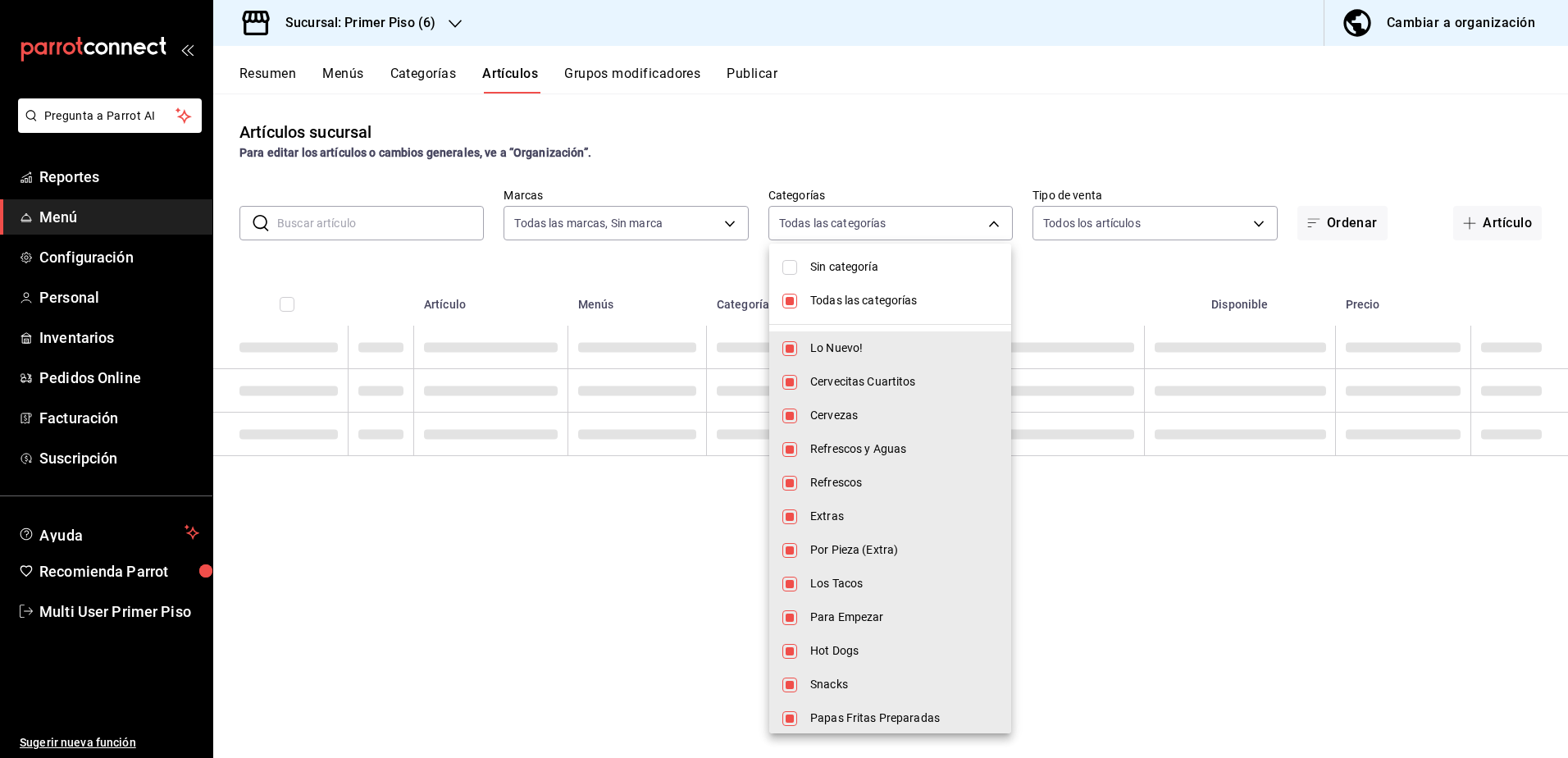
checkbox input "false"
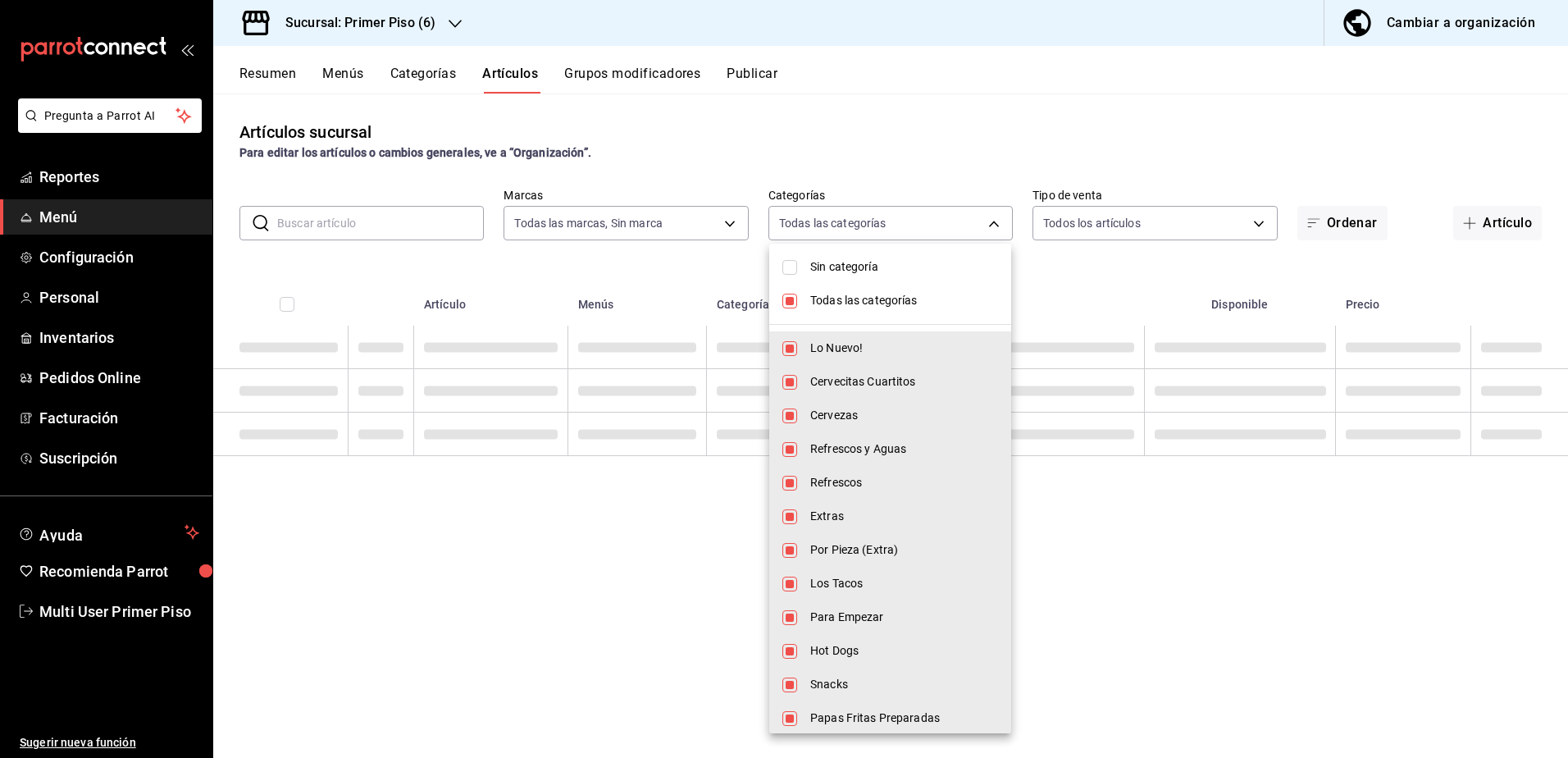
checkbox input "false"
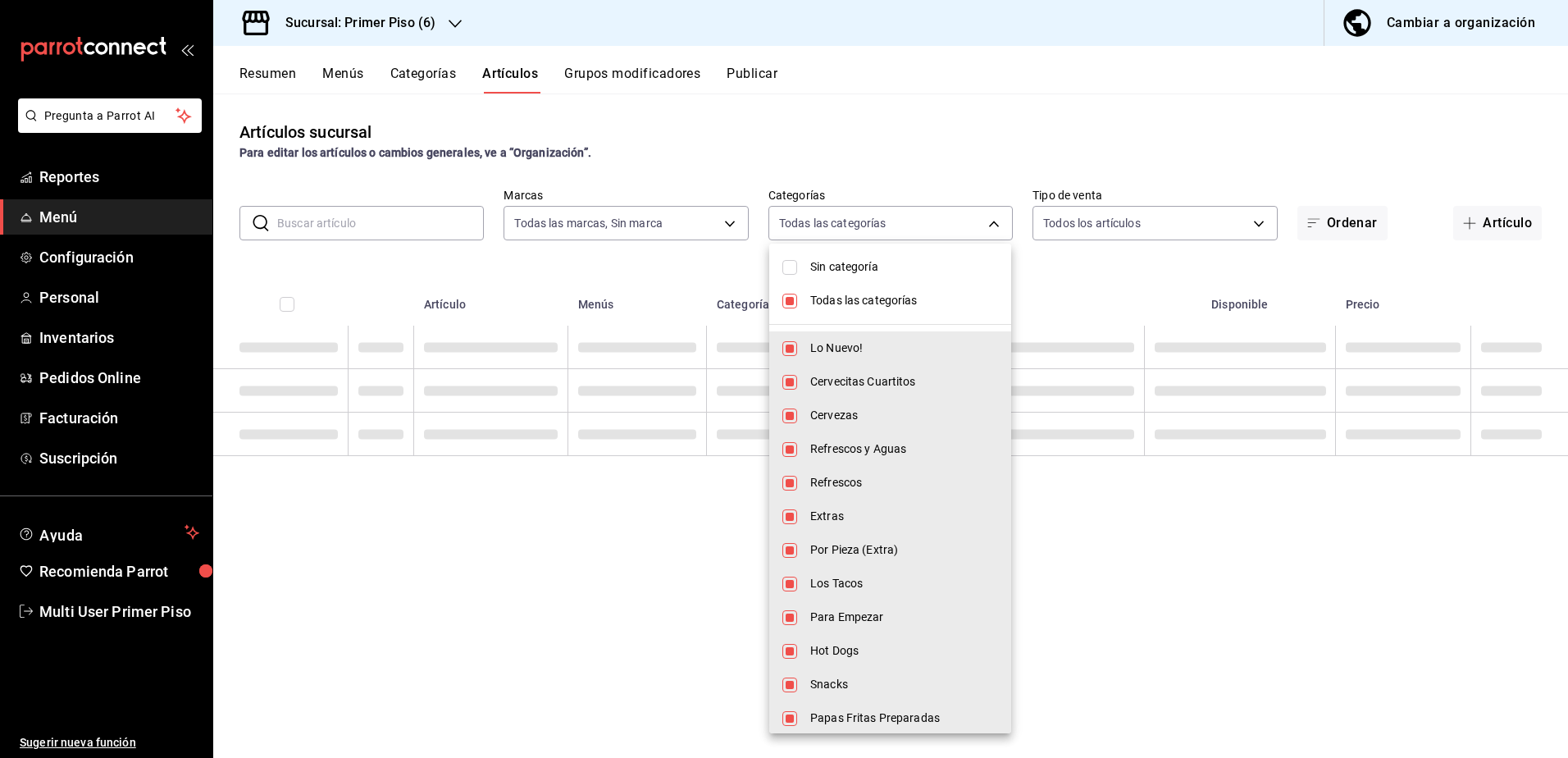
checkbox input "false"
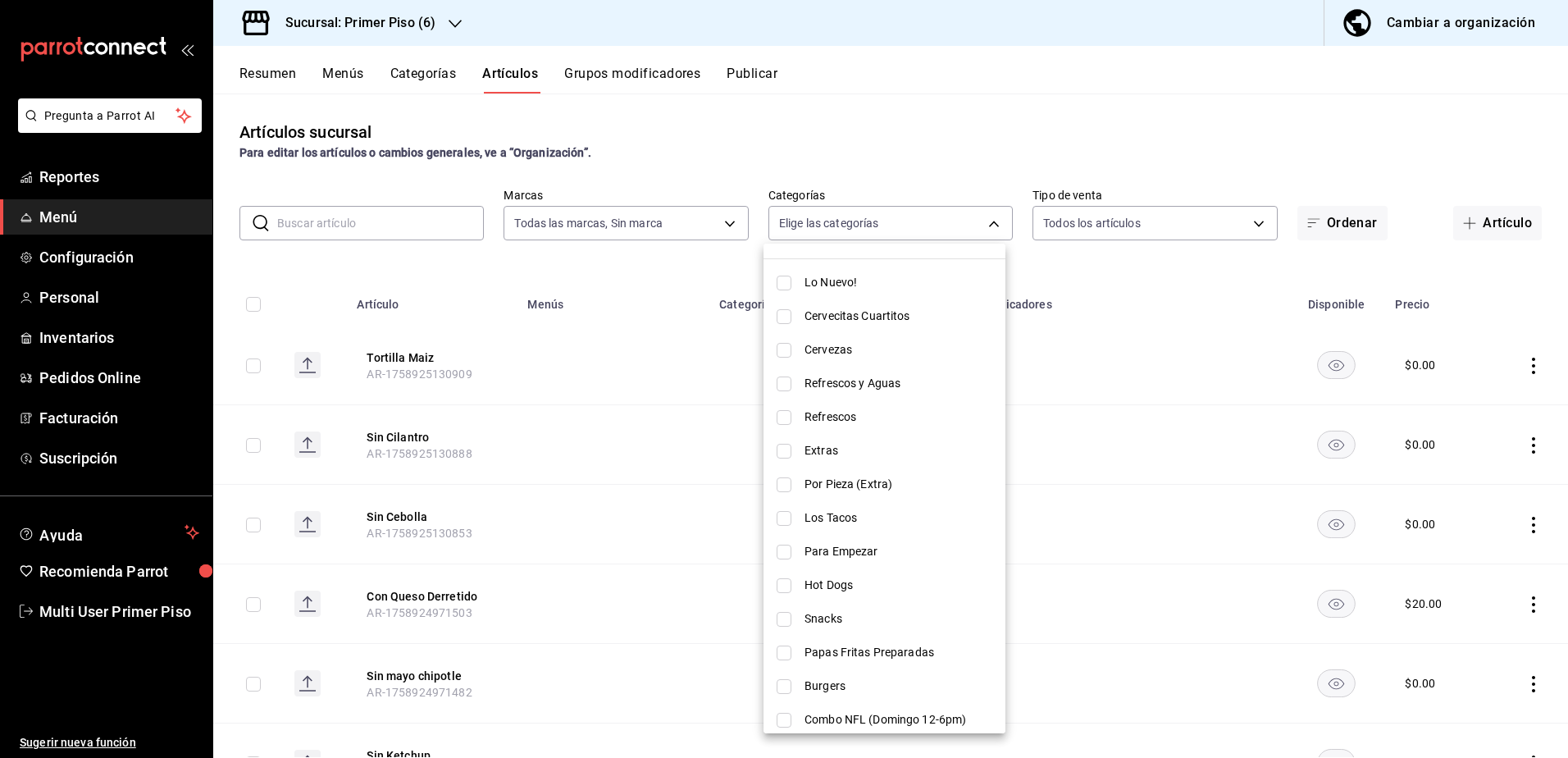
scroll to position [246, 0]
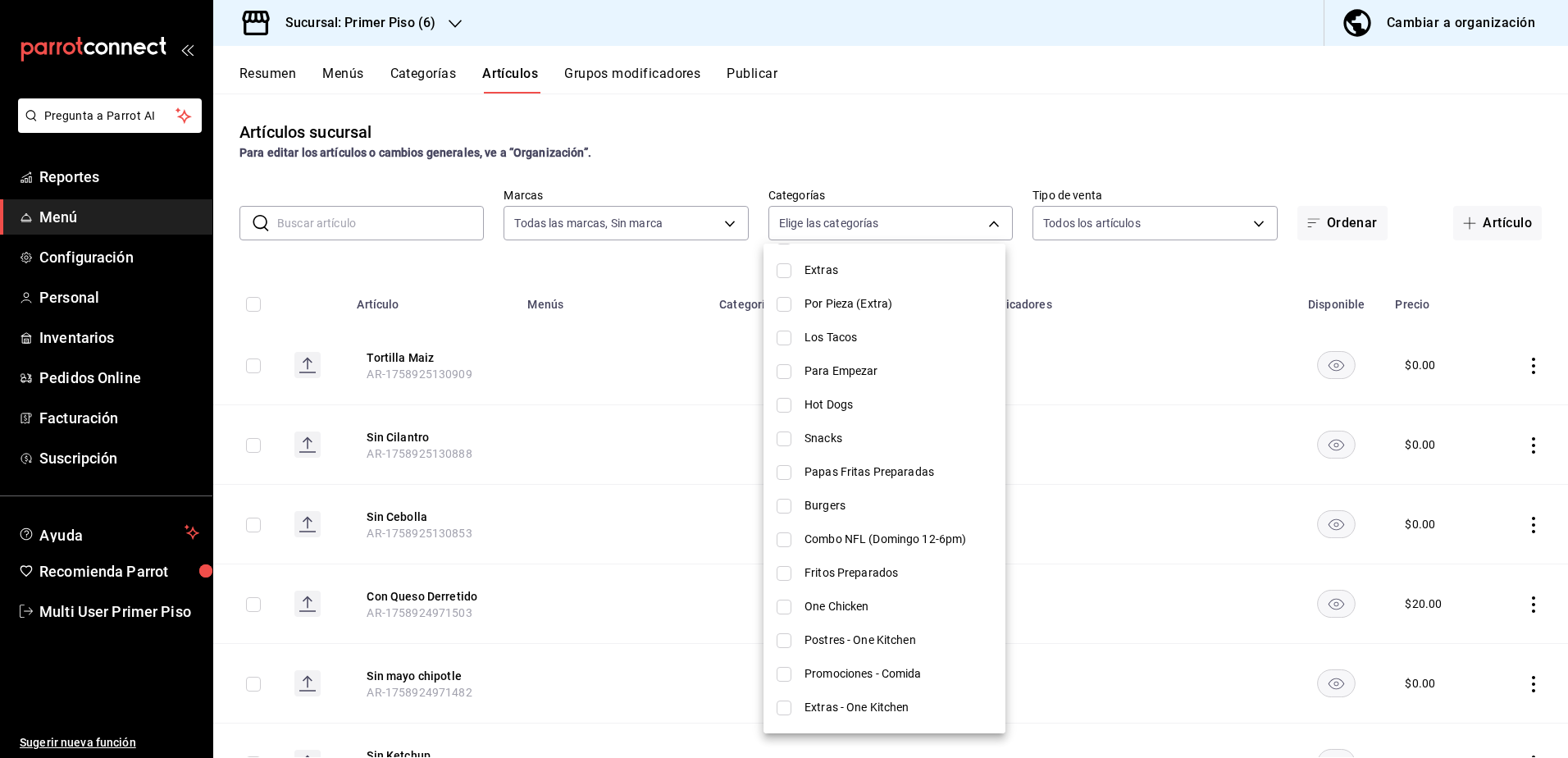
click at [896, 480] on span "Papas Fritas Preparadas" at bounding box center [898, 472] width 188 height 17
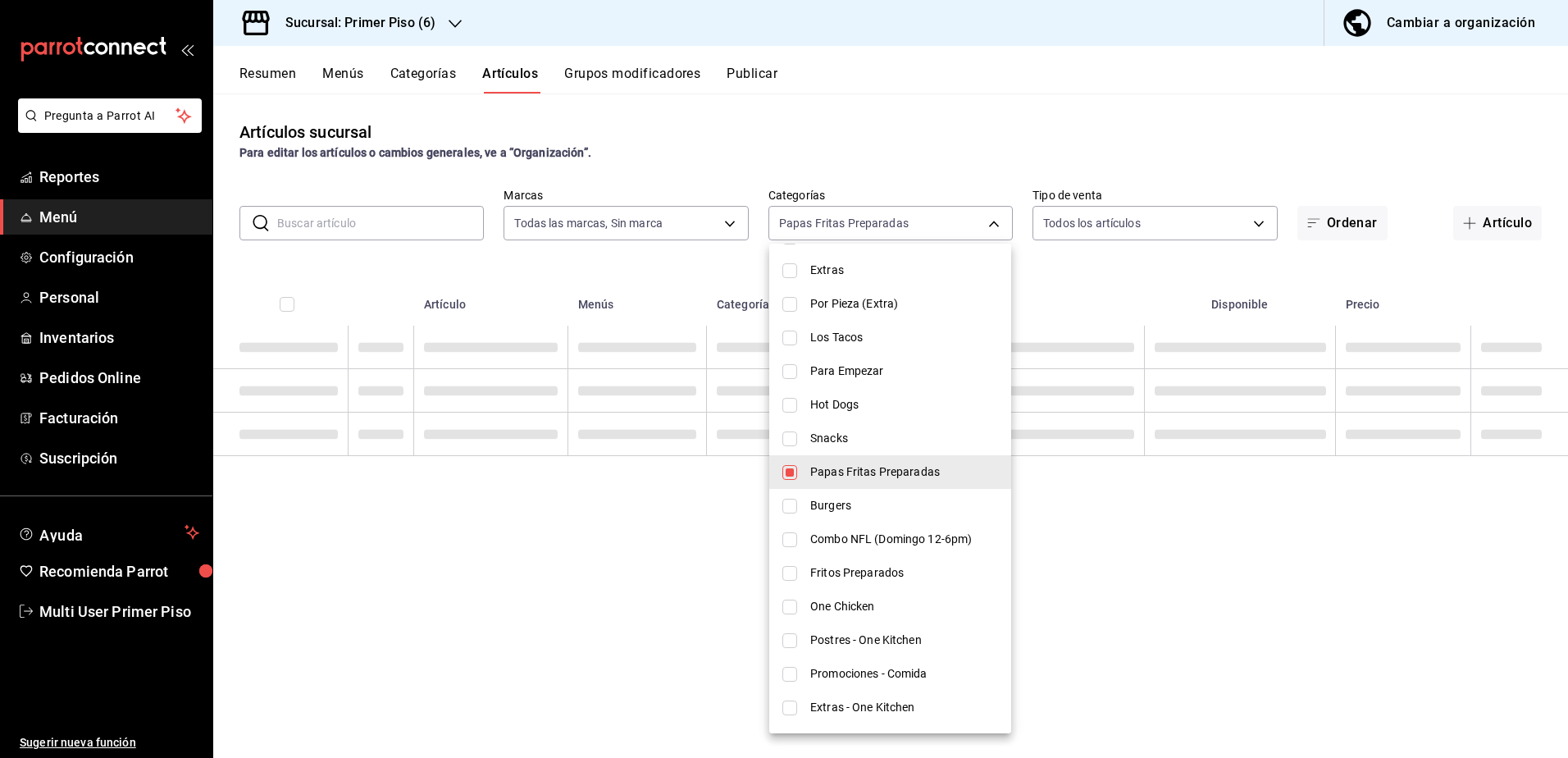
type input "10f35511-990d-41da-997d-65cc9c45b912"
checkbox input "true"
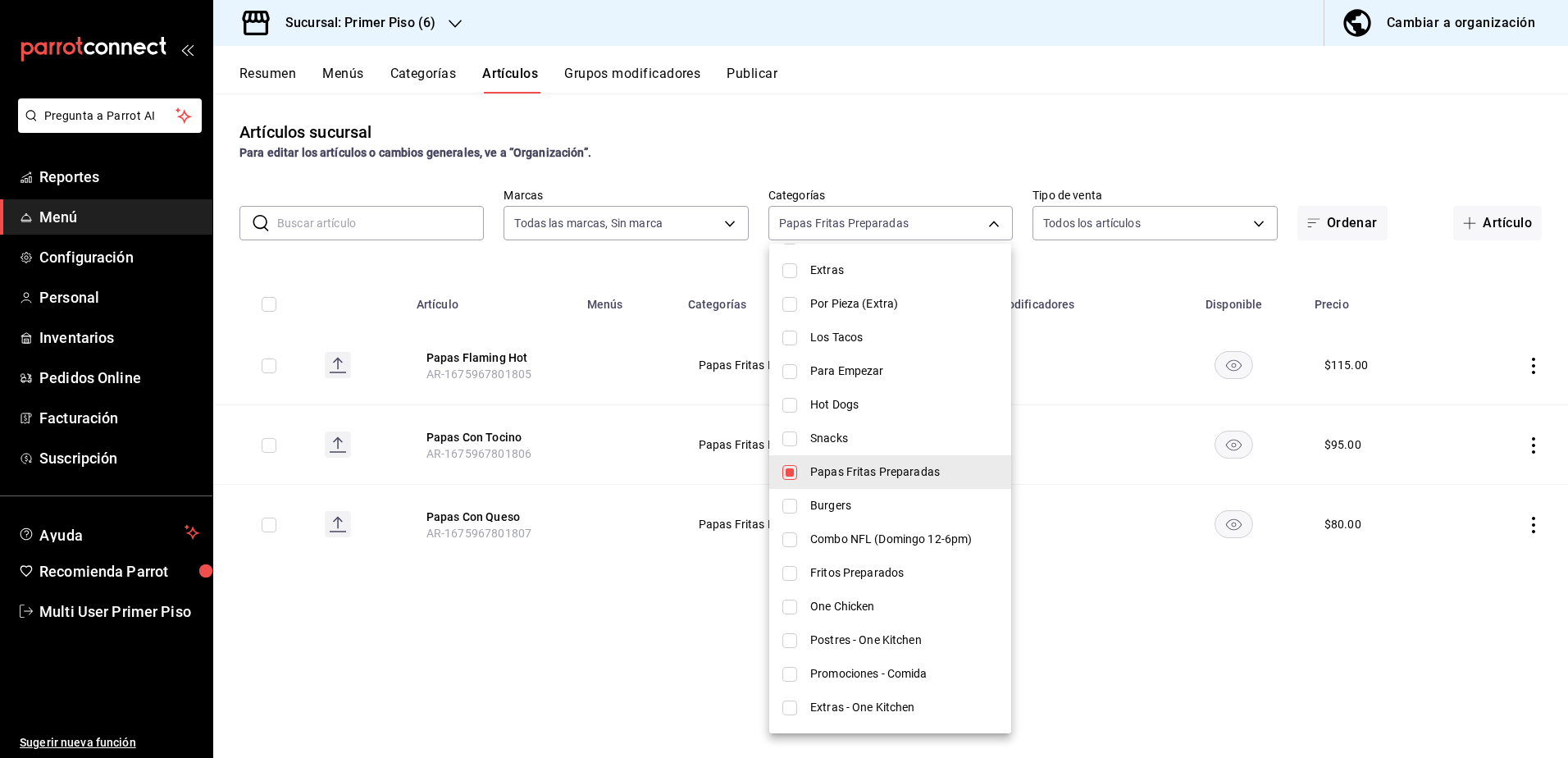
click at [860, 470] on span "Papas Fritas Preparadas" at bounding box center [904, 472] width 188 height 17
checkbox input "false"
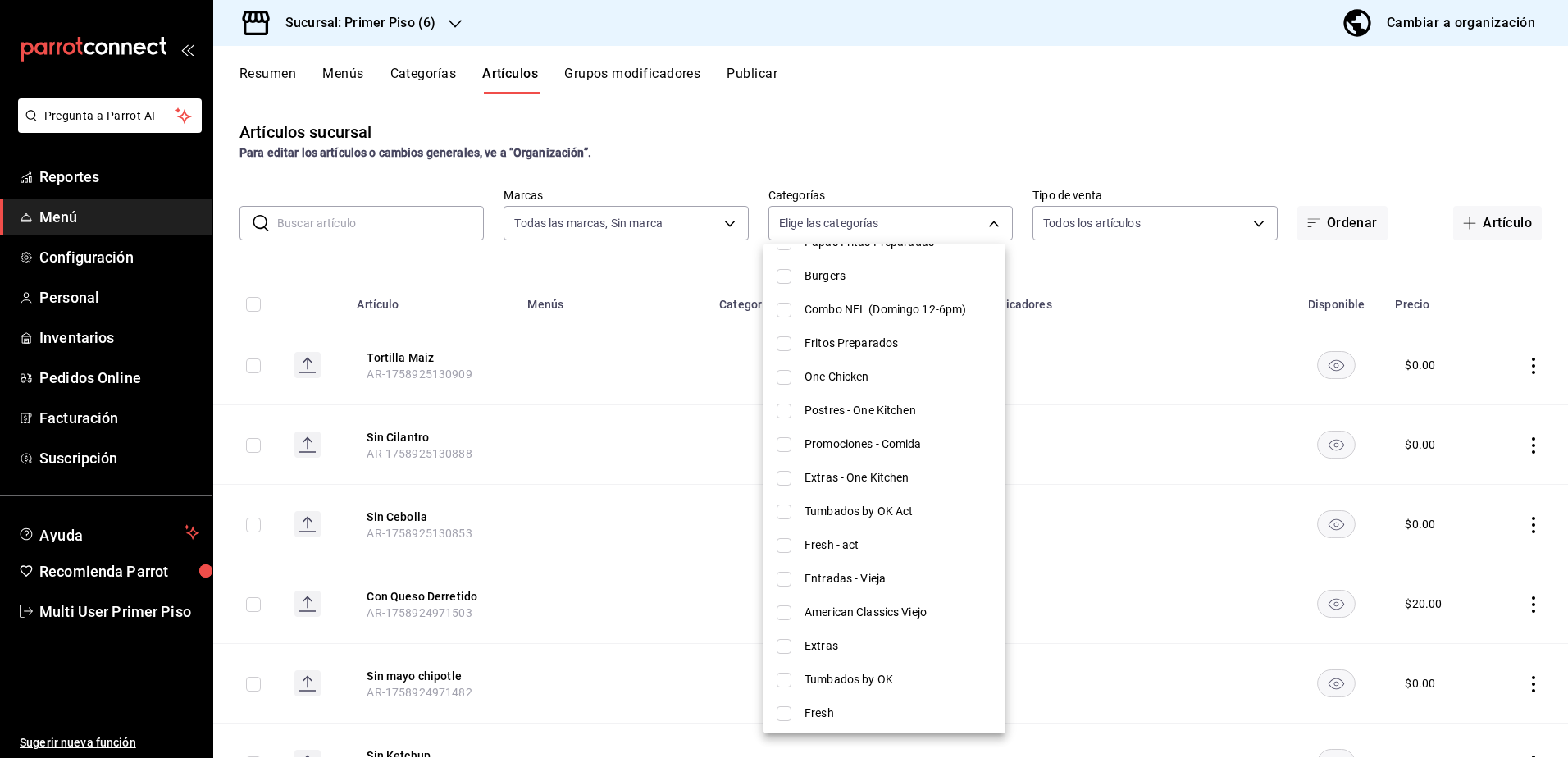
scroll to position [492, 0]
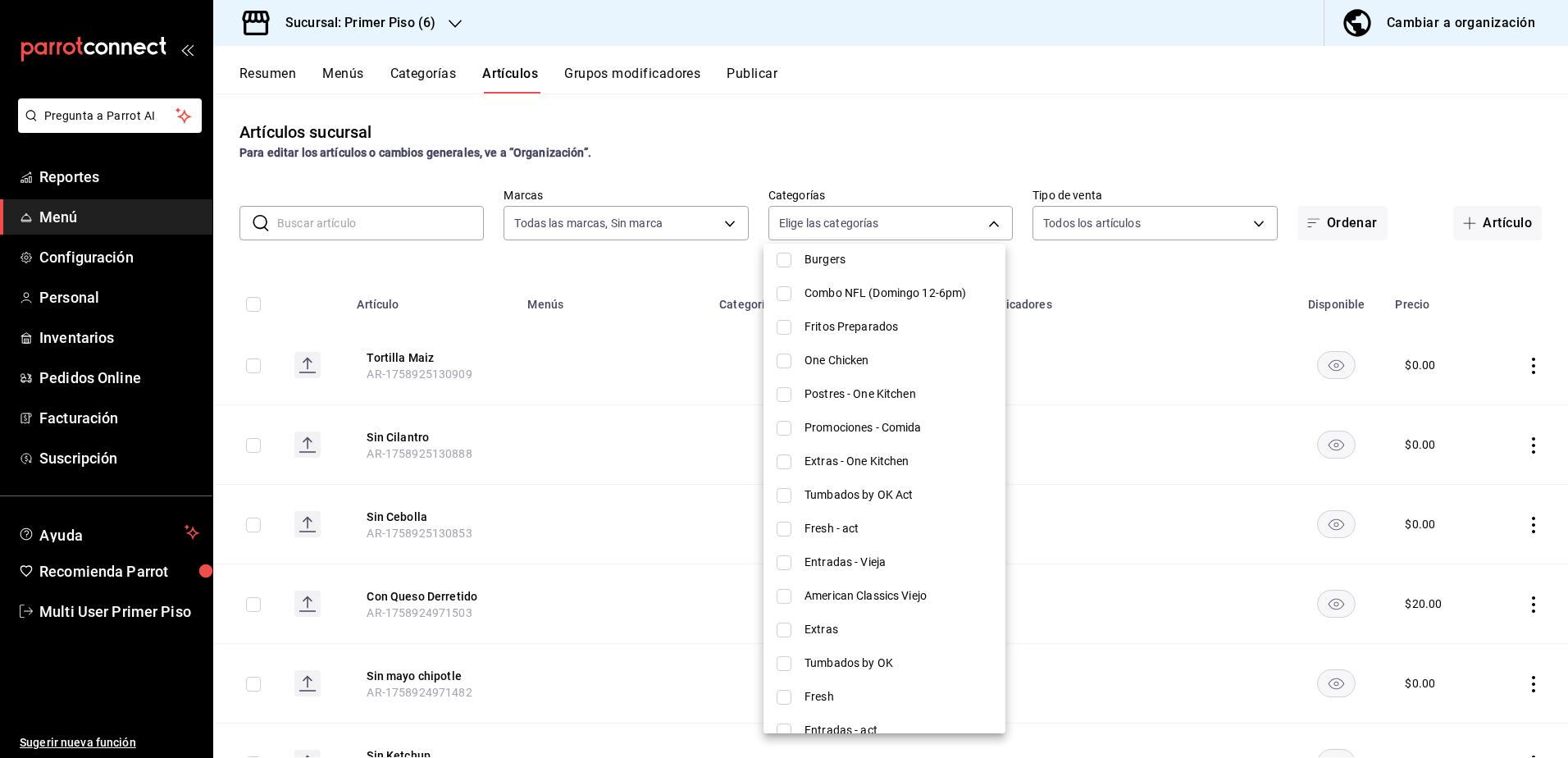
click at [866, 324] on span "Fritos Preparados" at bounding box center [898, 326] width 188 height 17
type input "ba1d1b52-6a77-43e8-aa73-94b606047e7e"
checkbox input "true"
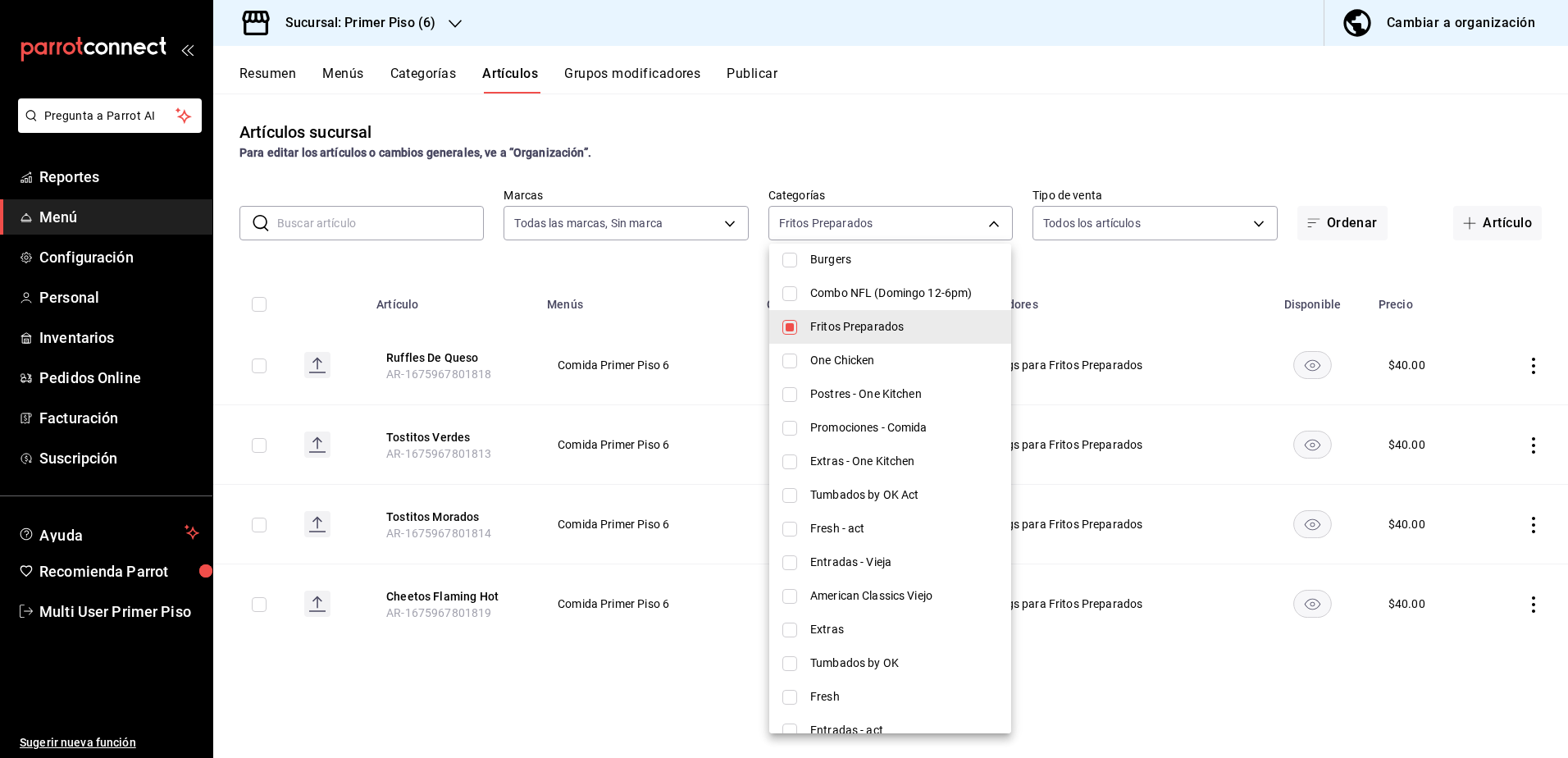
click at [463, 265] on div at bounding box center [784, 379] width 1568 height 758
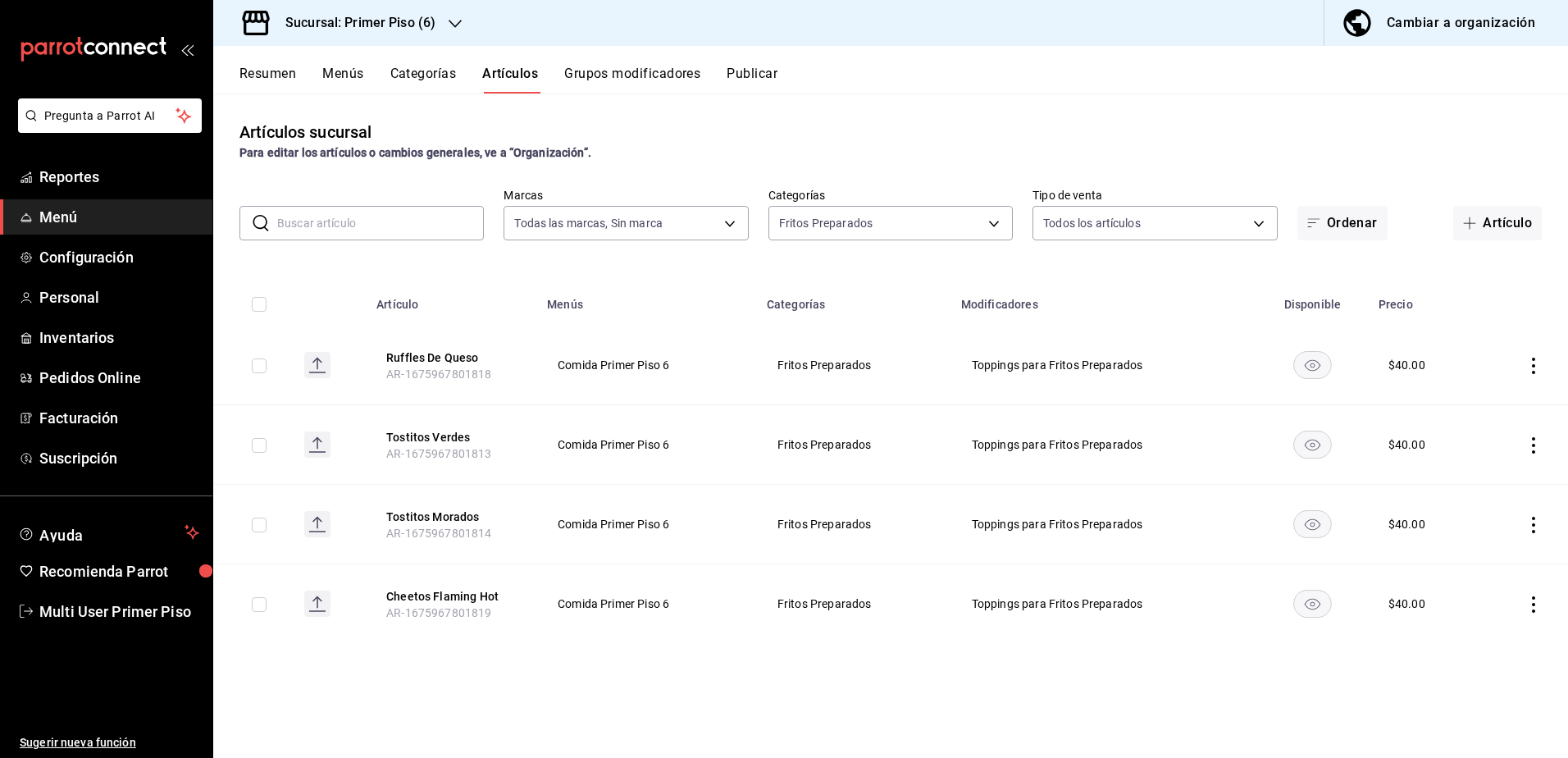
click at [1320, 370] on rect "availability-product" at bounding box center [1312, 364] width 37 height 27
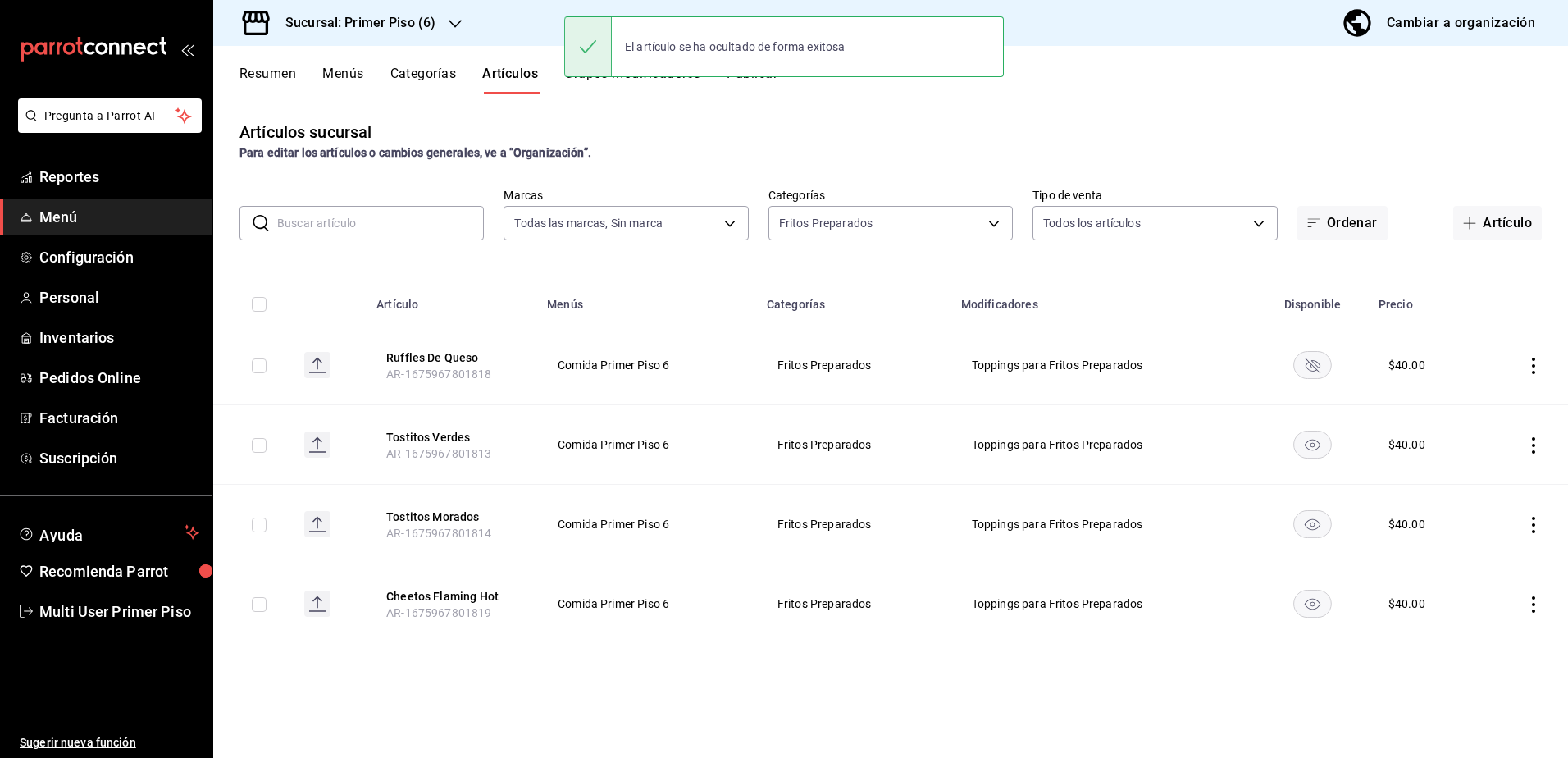
click at [757, 87] on button "Publicar" at bounding box center [752, 79] width 51 height 28
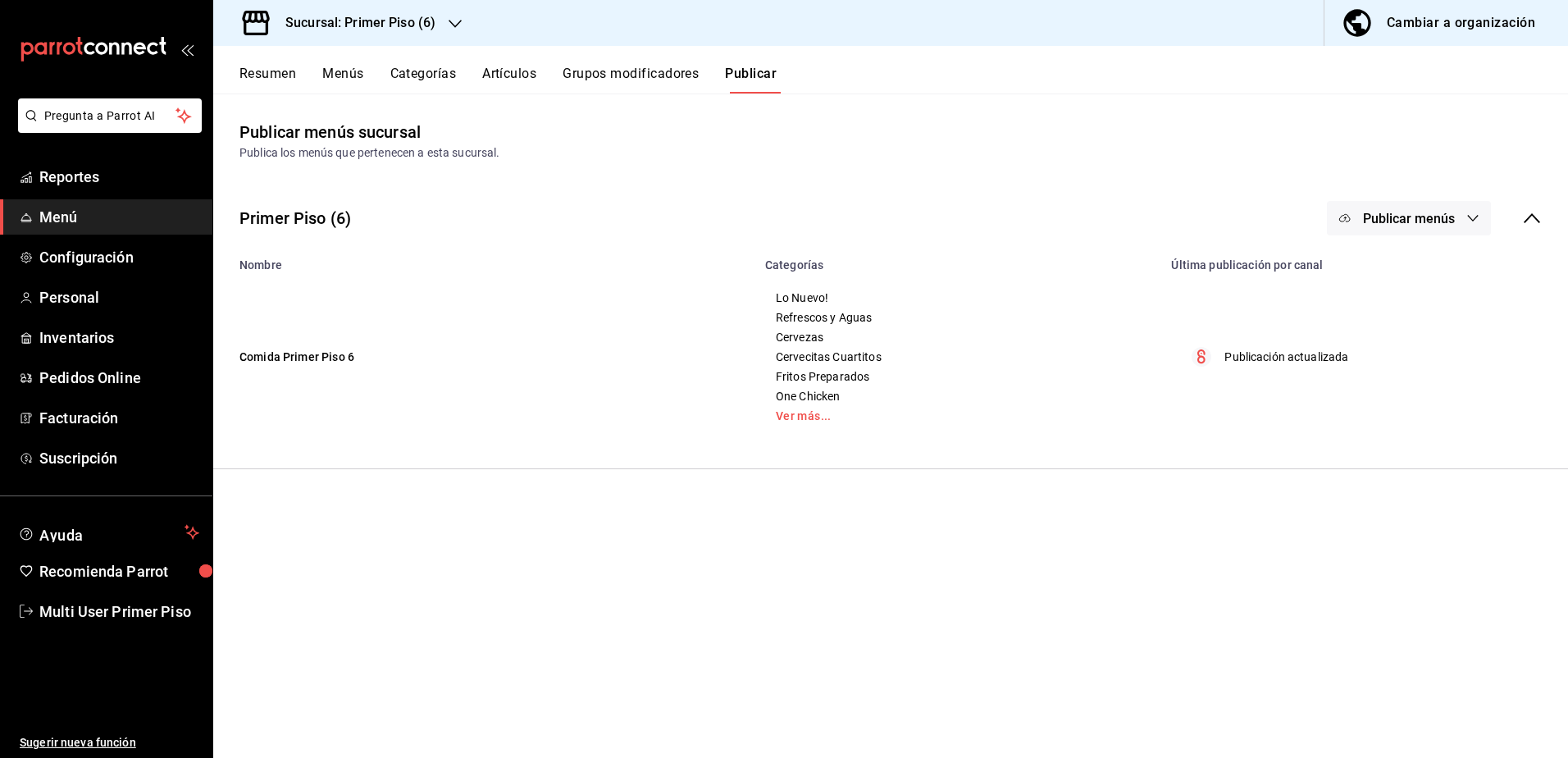
click at [1445, 213] on span "Publicar menús" at bounding box center [1409, 218] width 92 height 15
click at [1366, 275] on circle at bounding box center [1359, 271] width 26 height 26
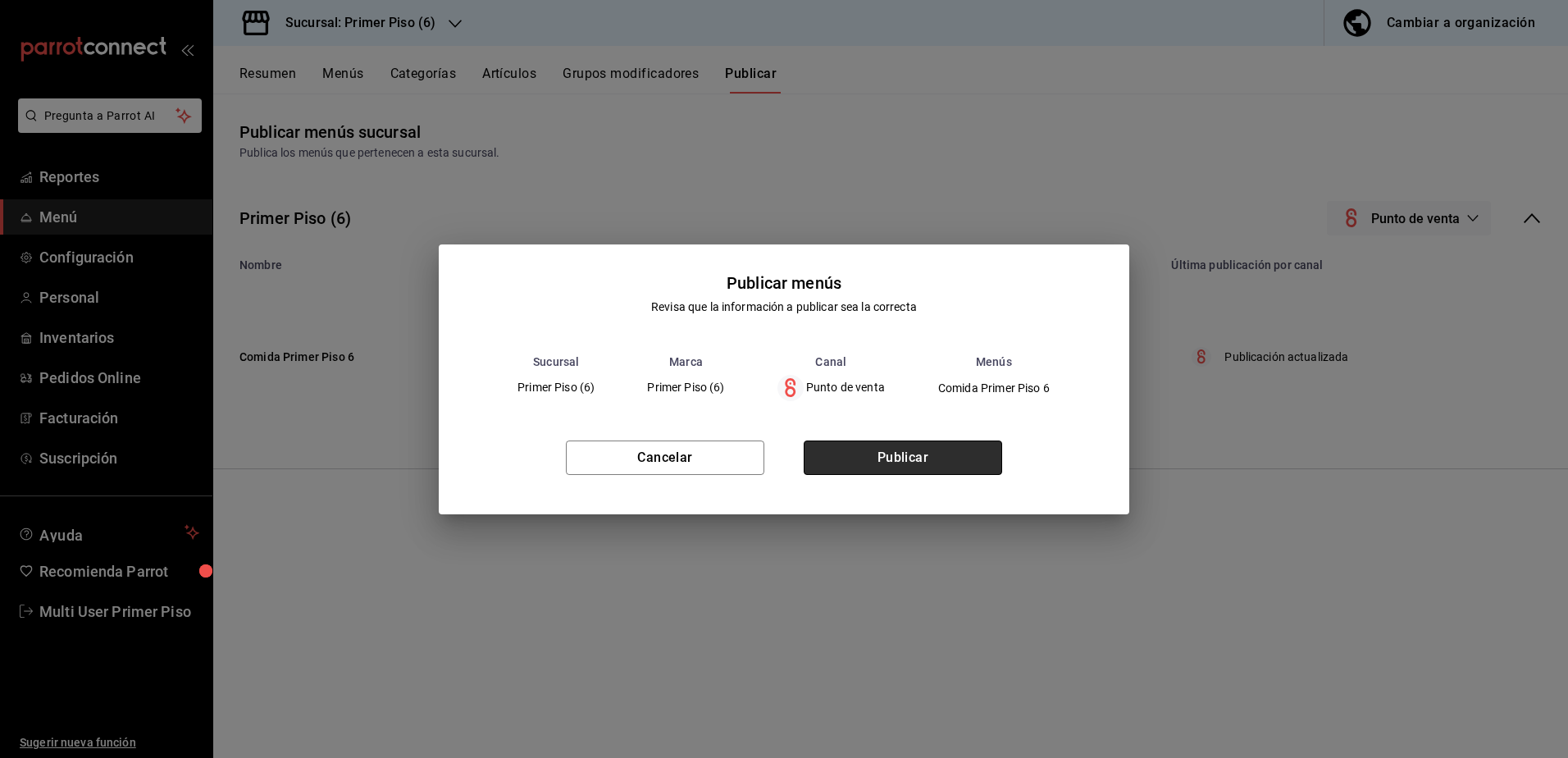
click at [934, 447] on button "Publicar" at bounding box center [902, 458] width 199 height 35
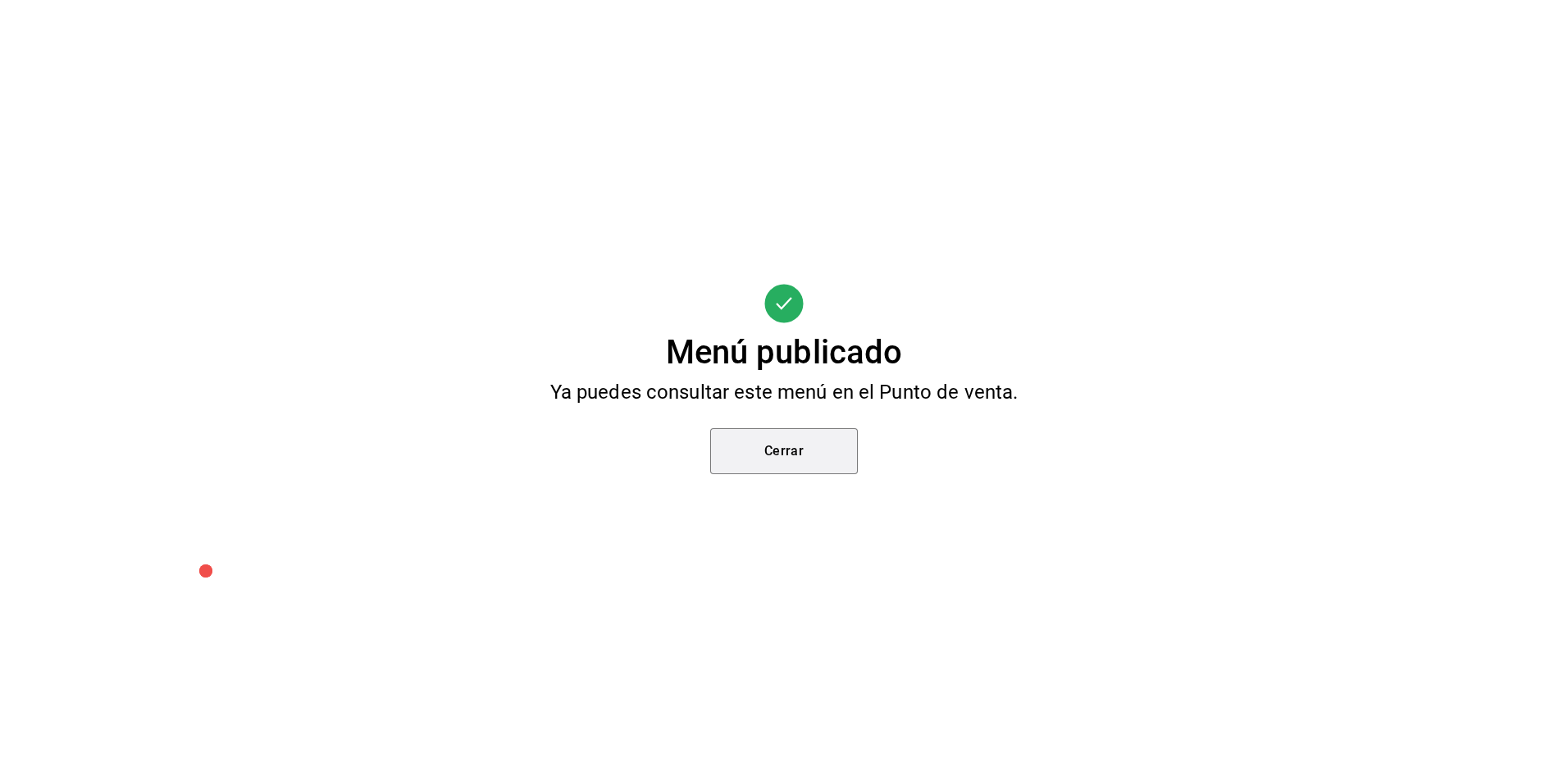
click at [793, 469] on button "Cerrar" at bounding box center [784, 451] width 148 height 46
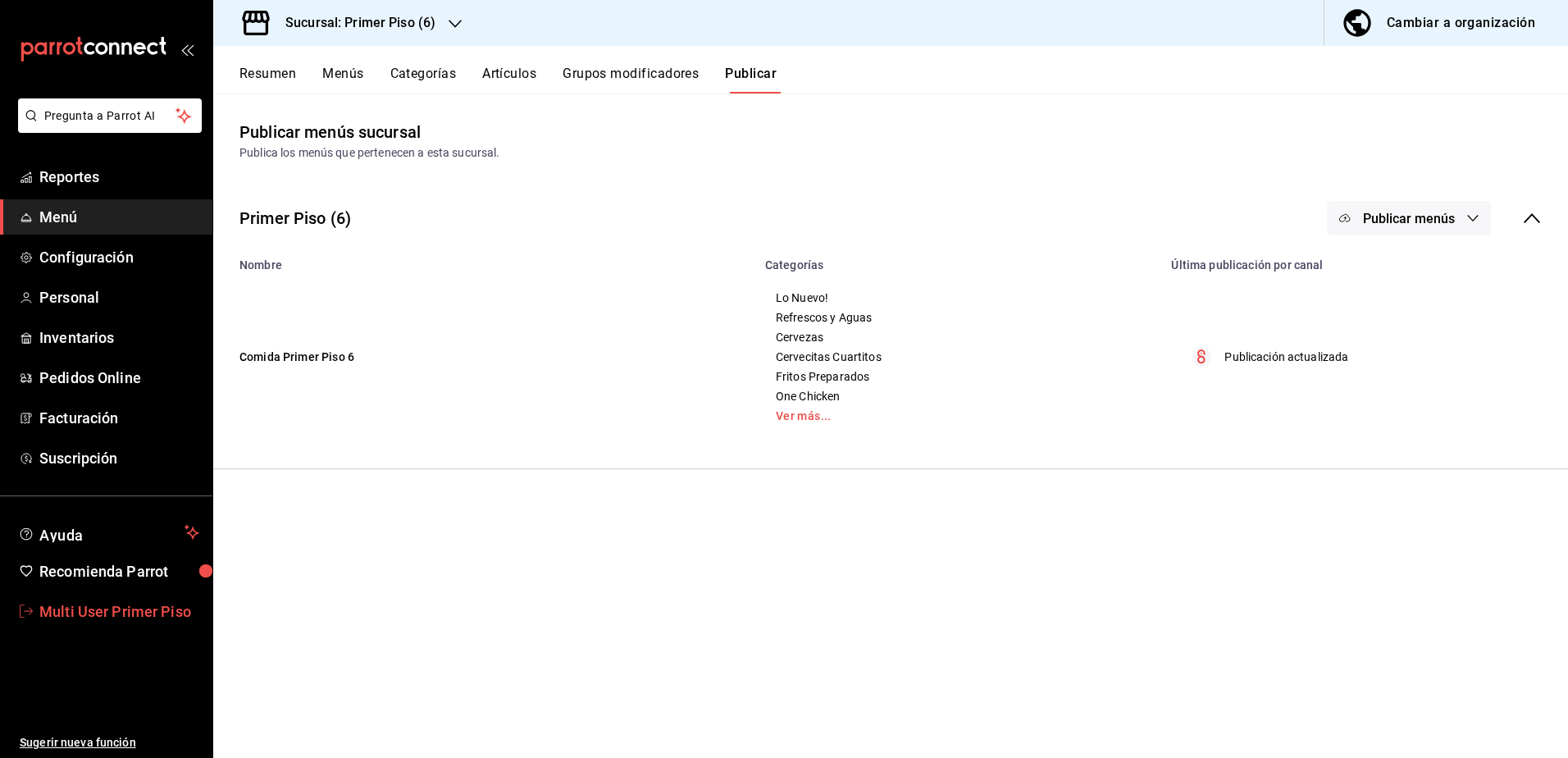
click at [99, 609] on span "Multi User Primer Piso" at bounding box center [119, 611] width 160 height 22
